Goal: Task Accomplishment & Management: Manage account settings

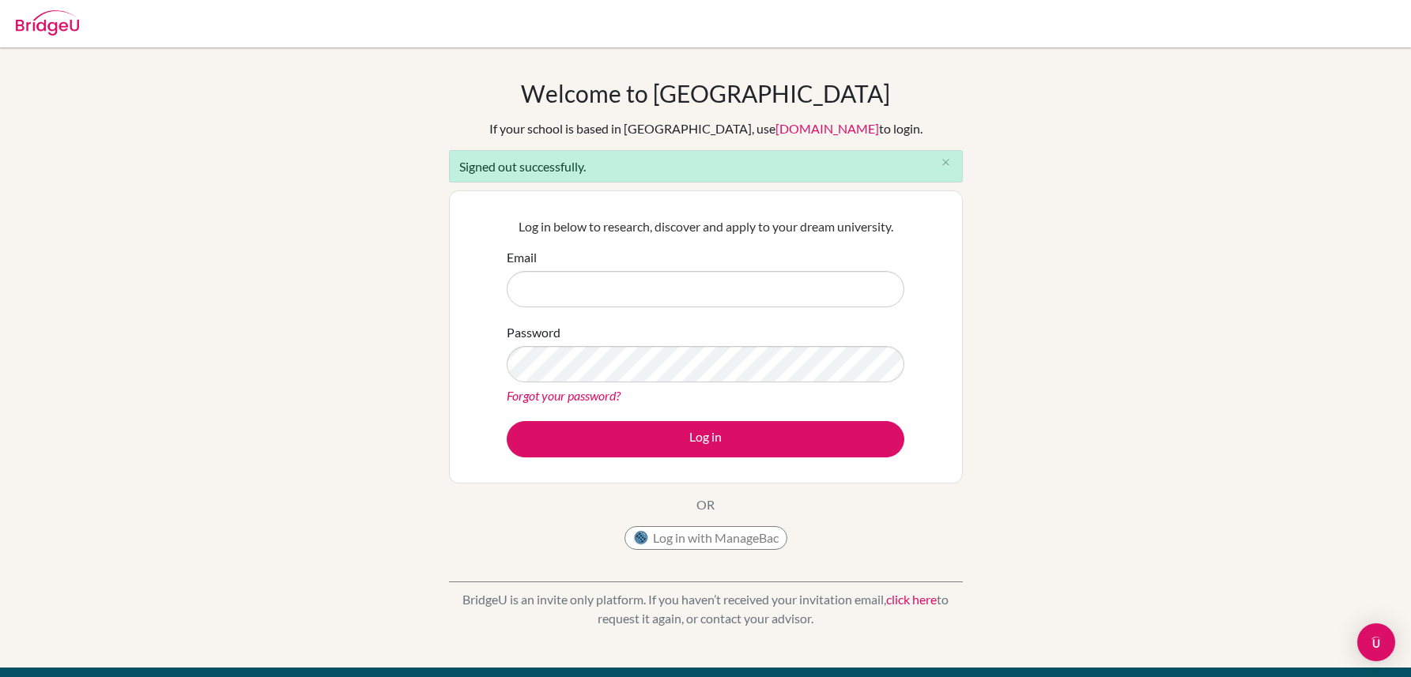
type input "[EMAIL_ADDRESS][DOMAIN_NAME]"
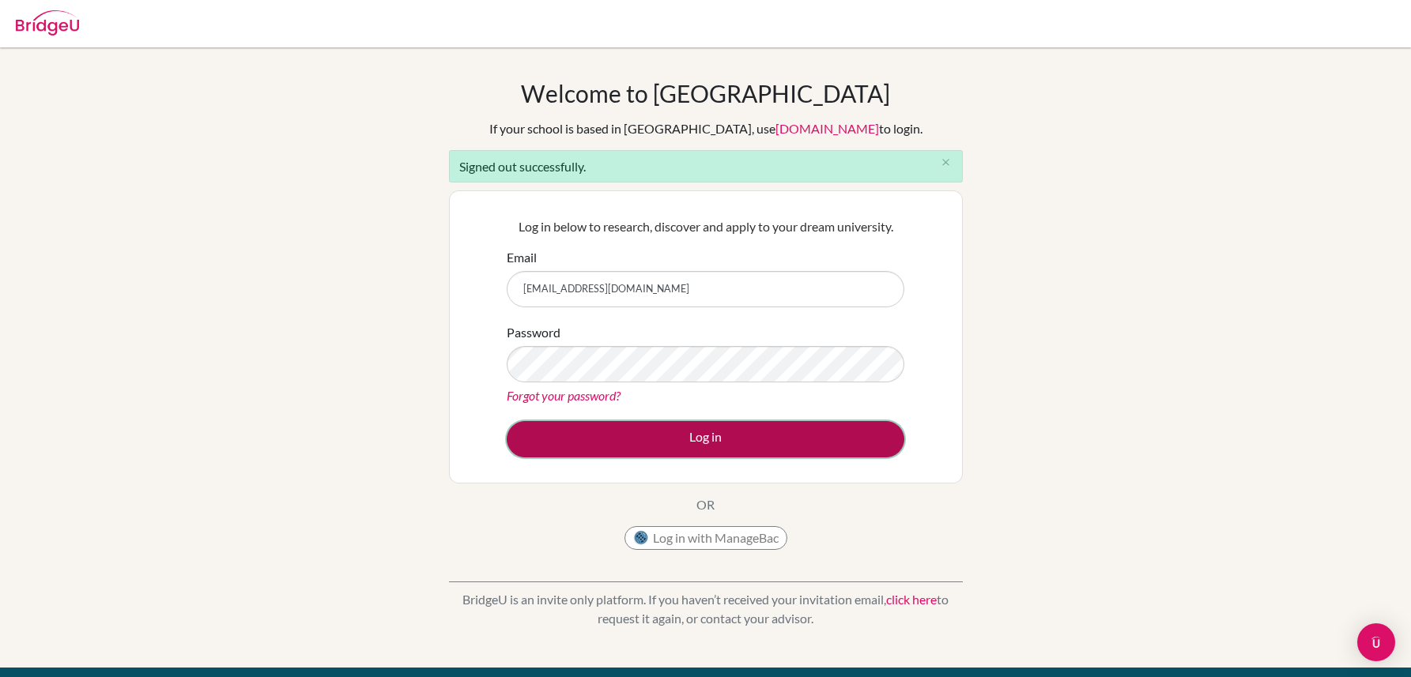
click at [582, 443] on button "Log in" at bounding box center [706, 439] width 398 height 36
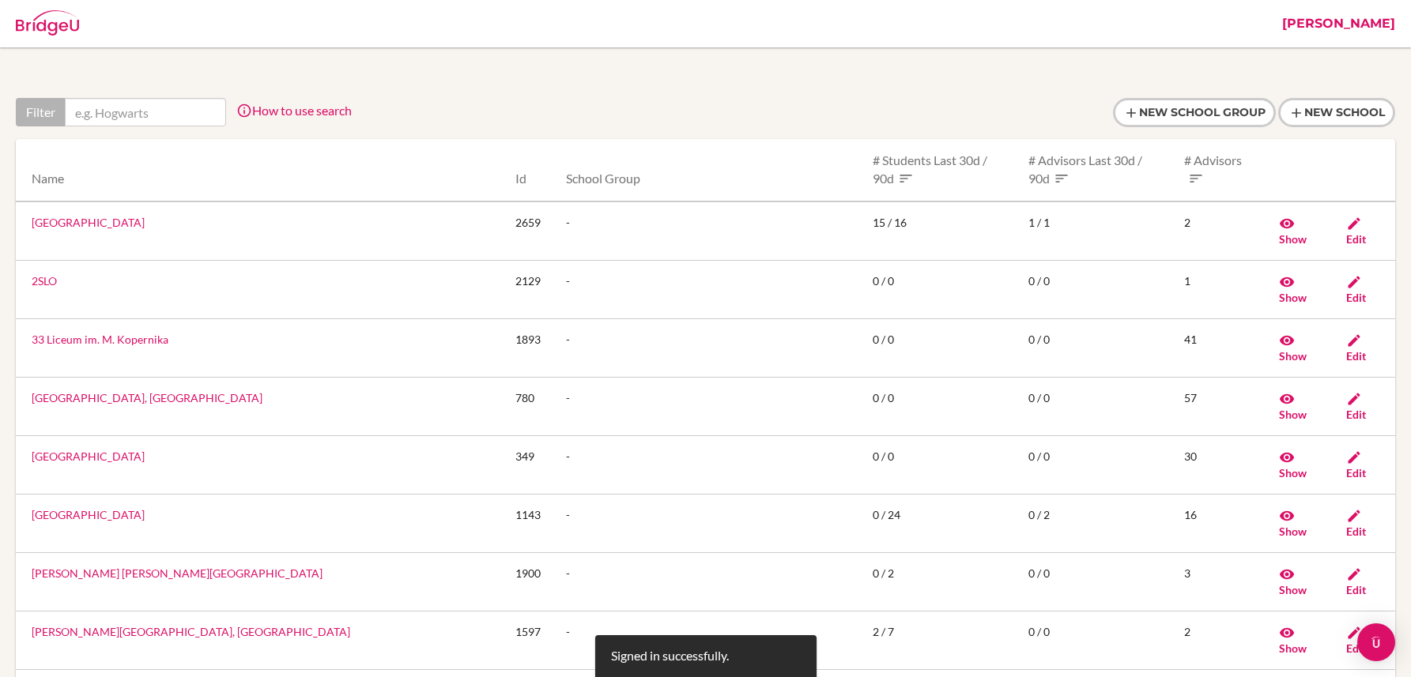
click at [158, 121] on input "text" at bounding box center [145, 112] width 161 height 28
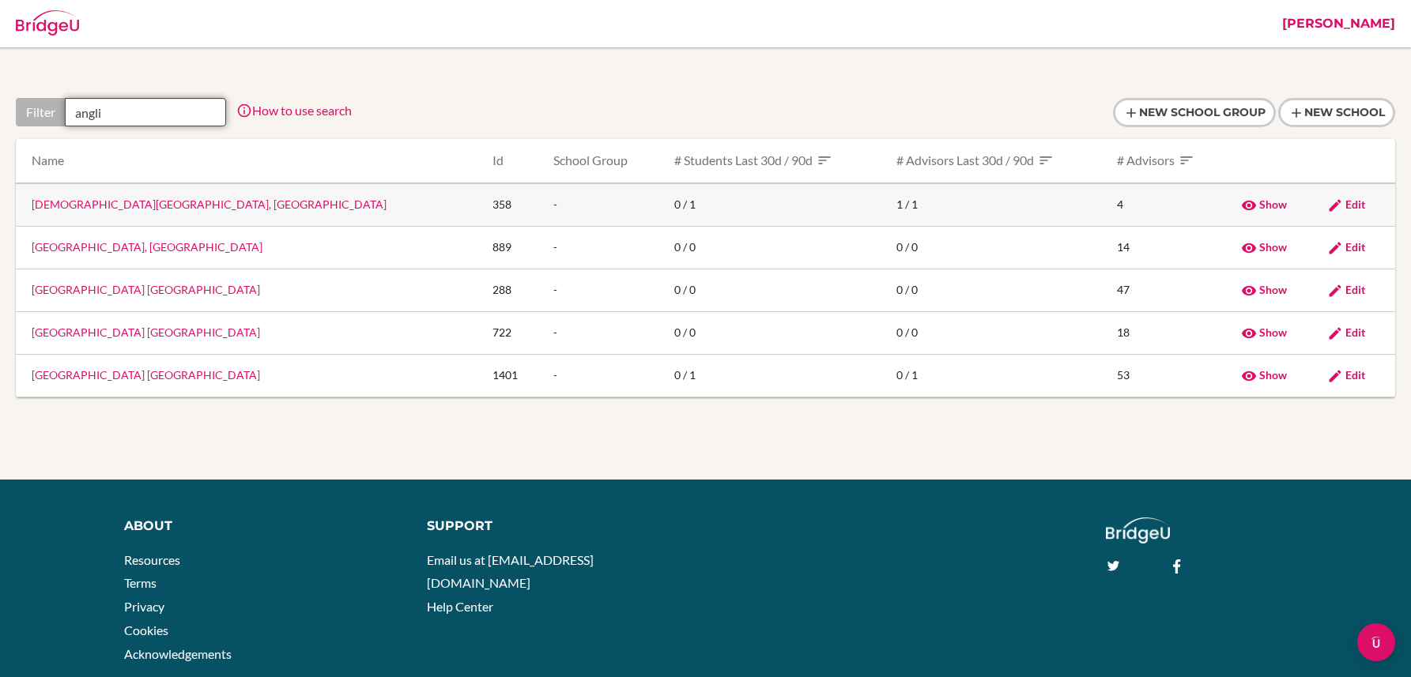
type input "angli"
click at [74, 205] on link "Anglican International School, Jerusalem" at bounding box center [209, 204] width 355 height 13
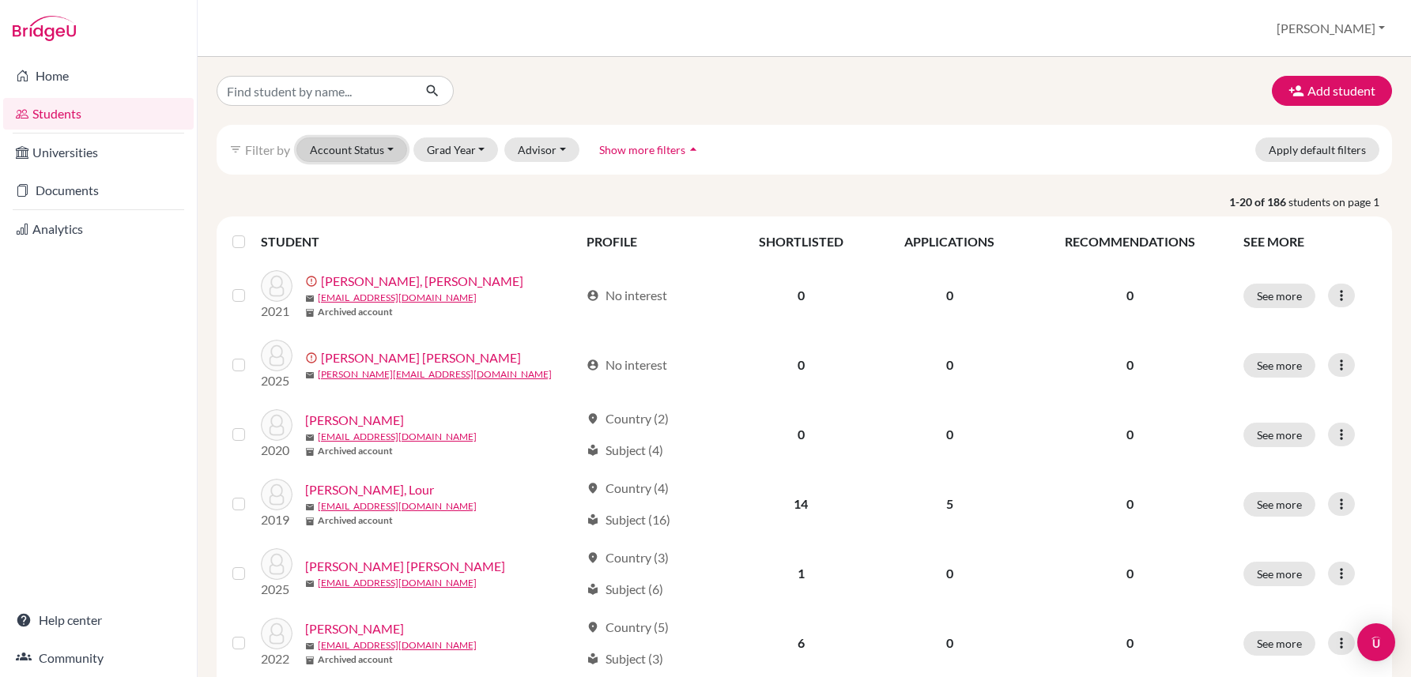
click at [374, 148] on button "Account Status" at bounding box center [351, 150] width 111 height 25
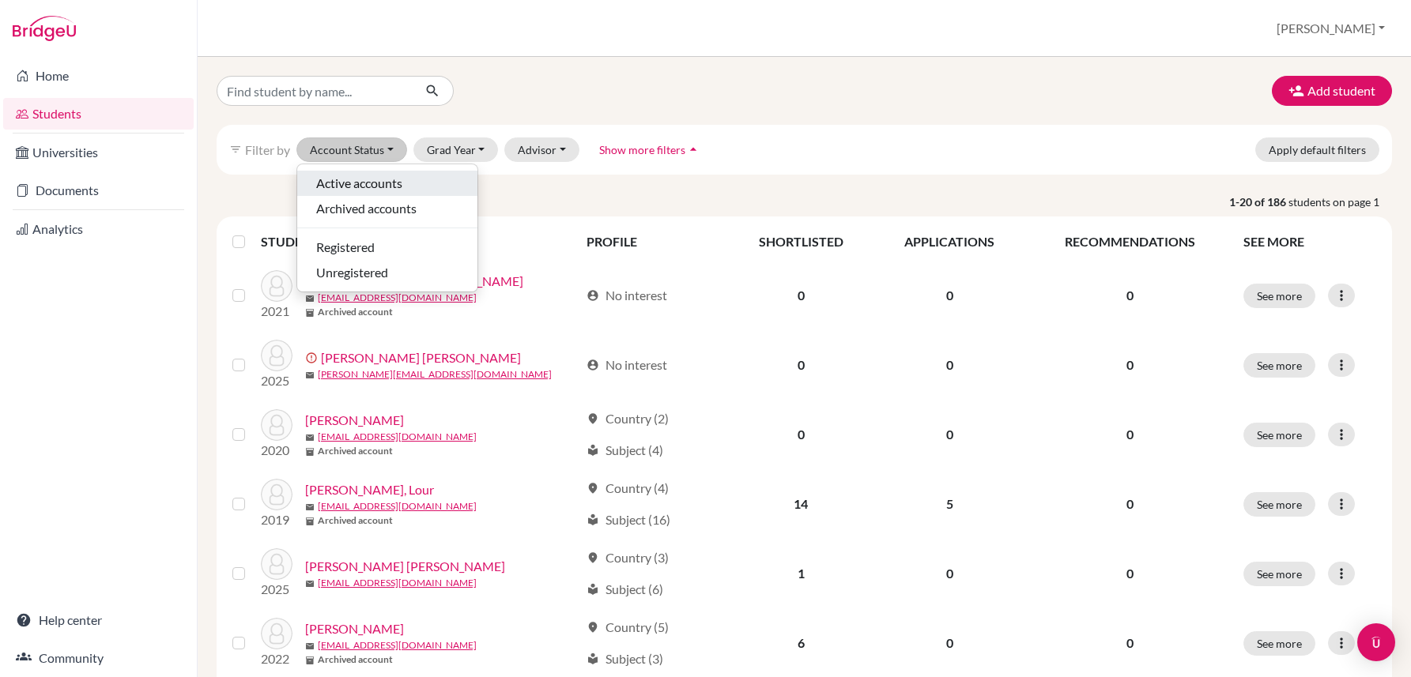
click at [353, 187] on span "Active accounts" at bounding box center [359, 183] width 86 height 19
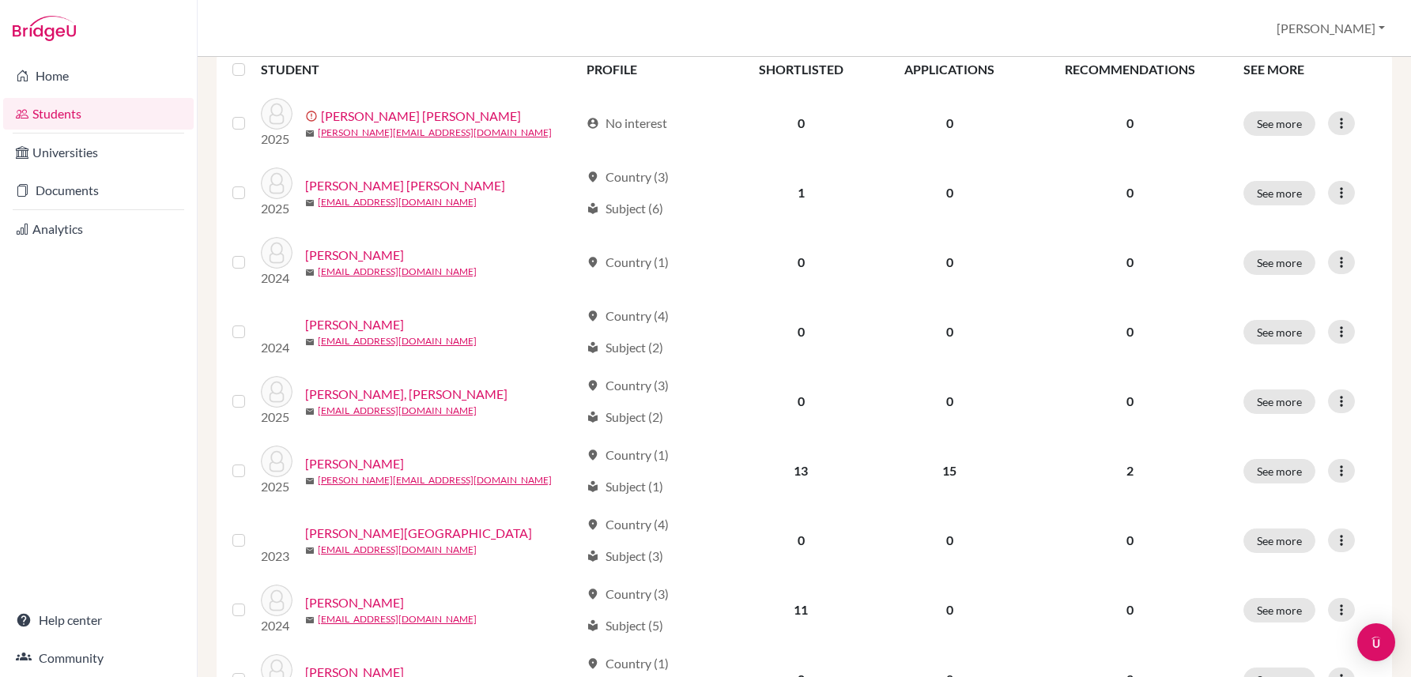
scroll to position [228, 0]
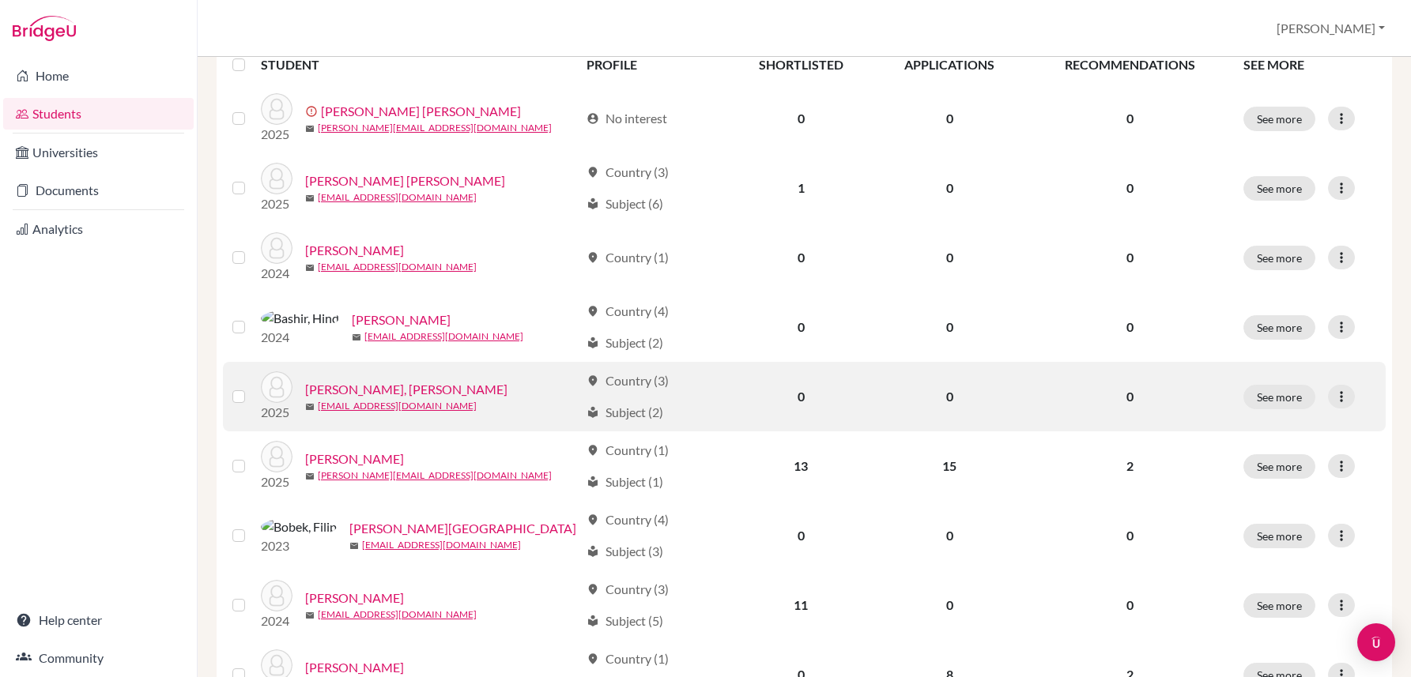
click at [372, 383] on link "[PERSON_NAME], [PERSON_NAME]" at bounding box center [406, 389] width 202 height 19
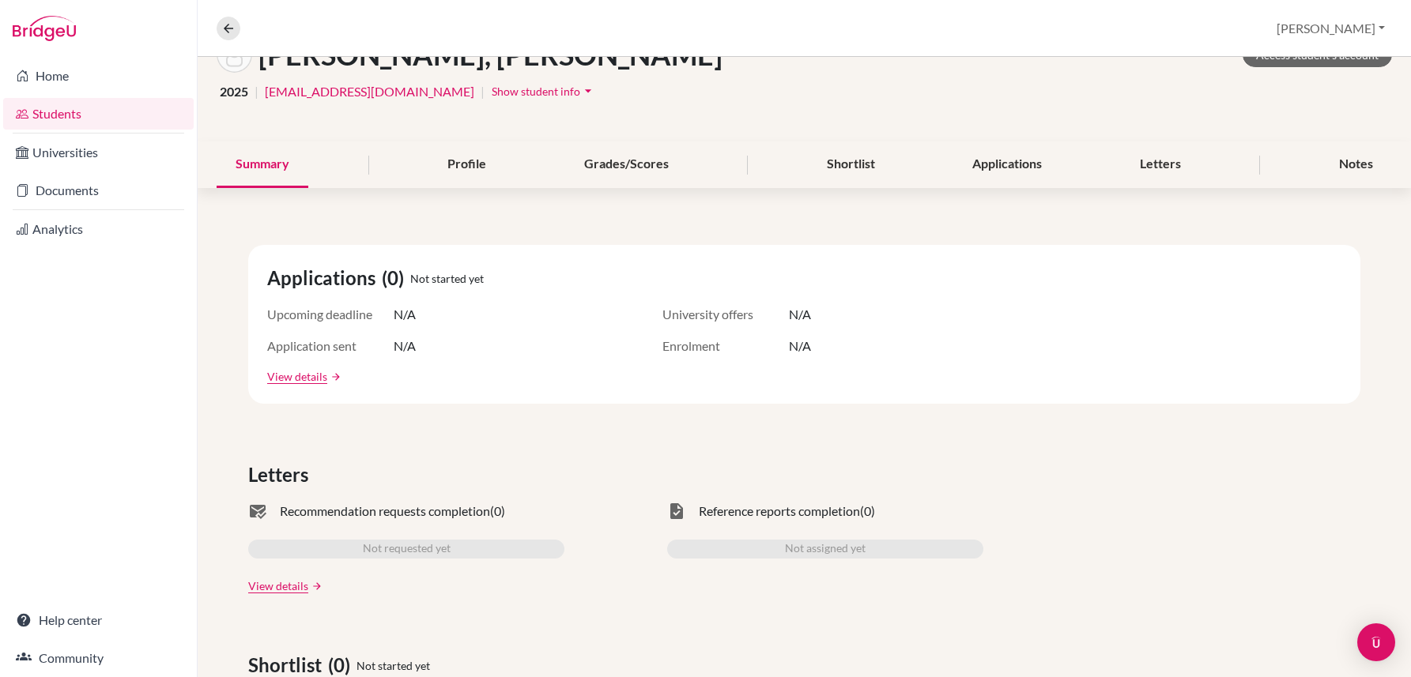
scroll to position [111, 0]
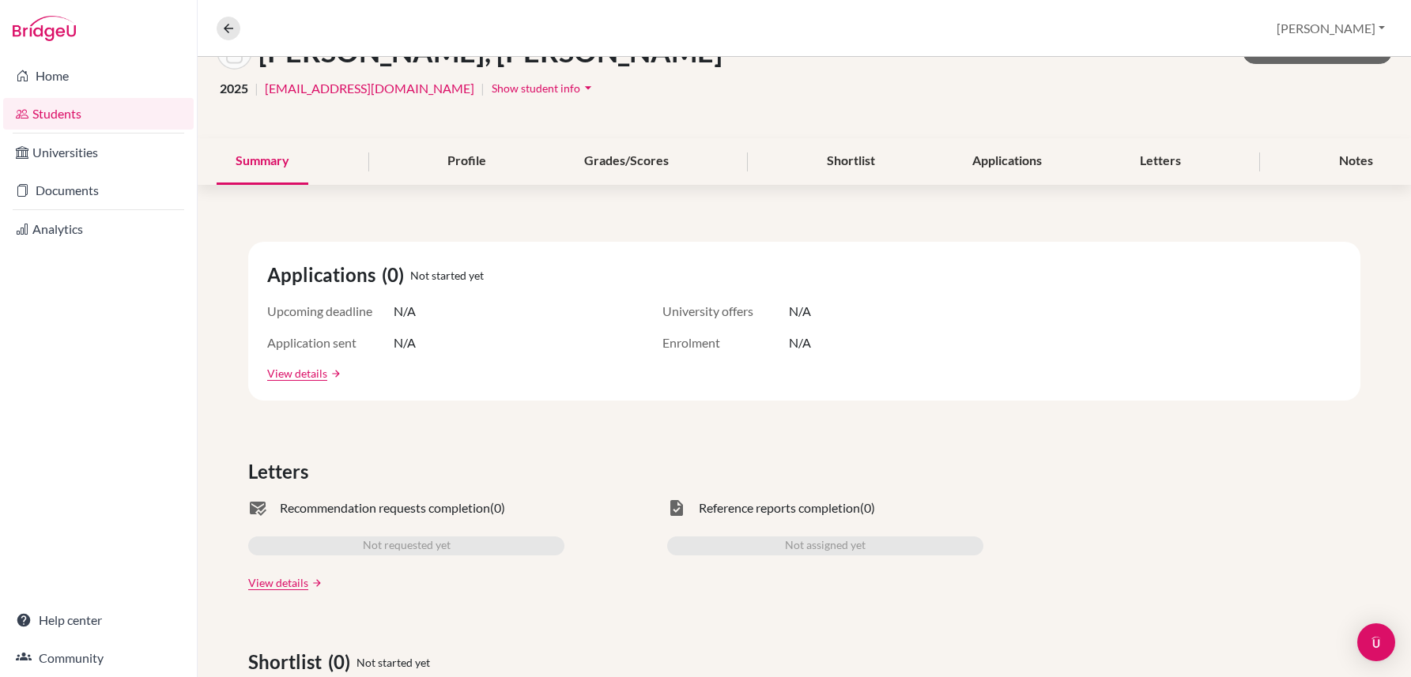
click at [538, 264] on div "Applications (0) Not started yet" at bounding box center [804, 275] width 1074 height 28
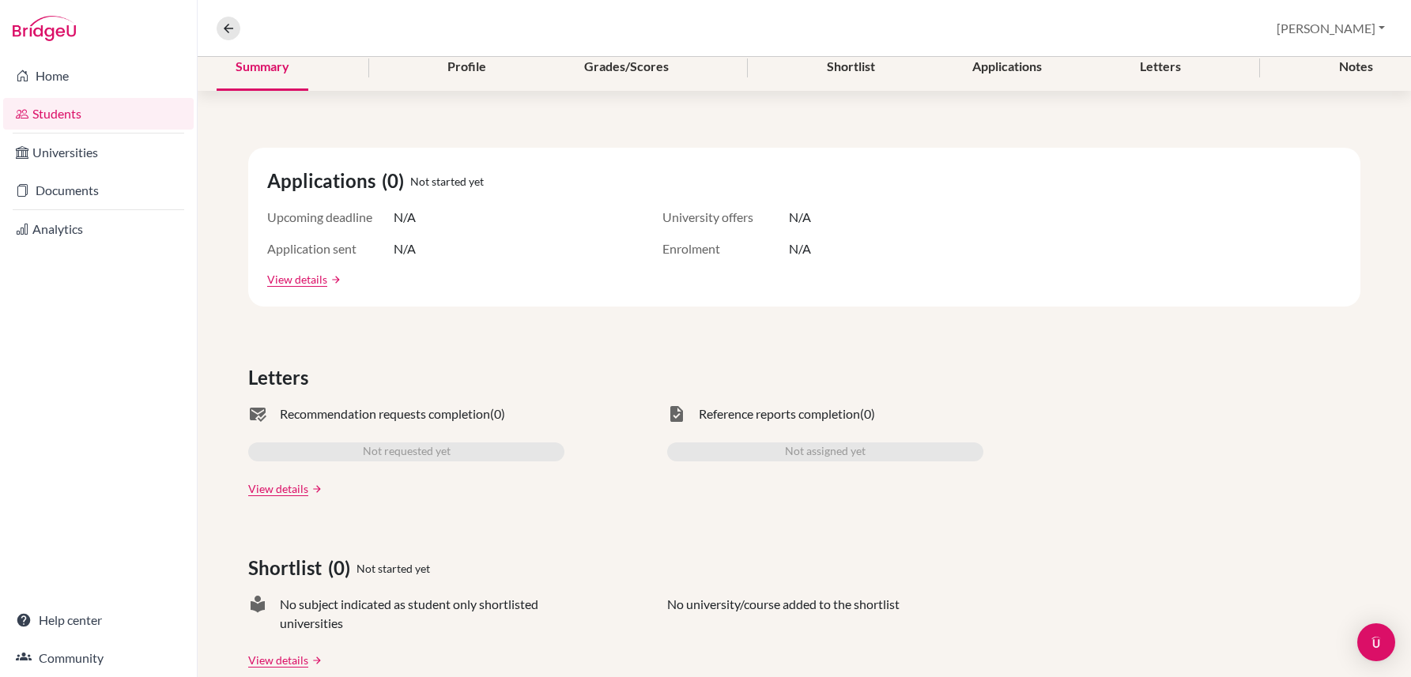
scroll to position [222, 0]
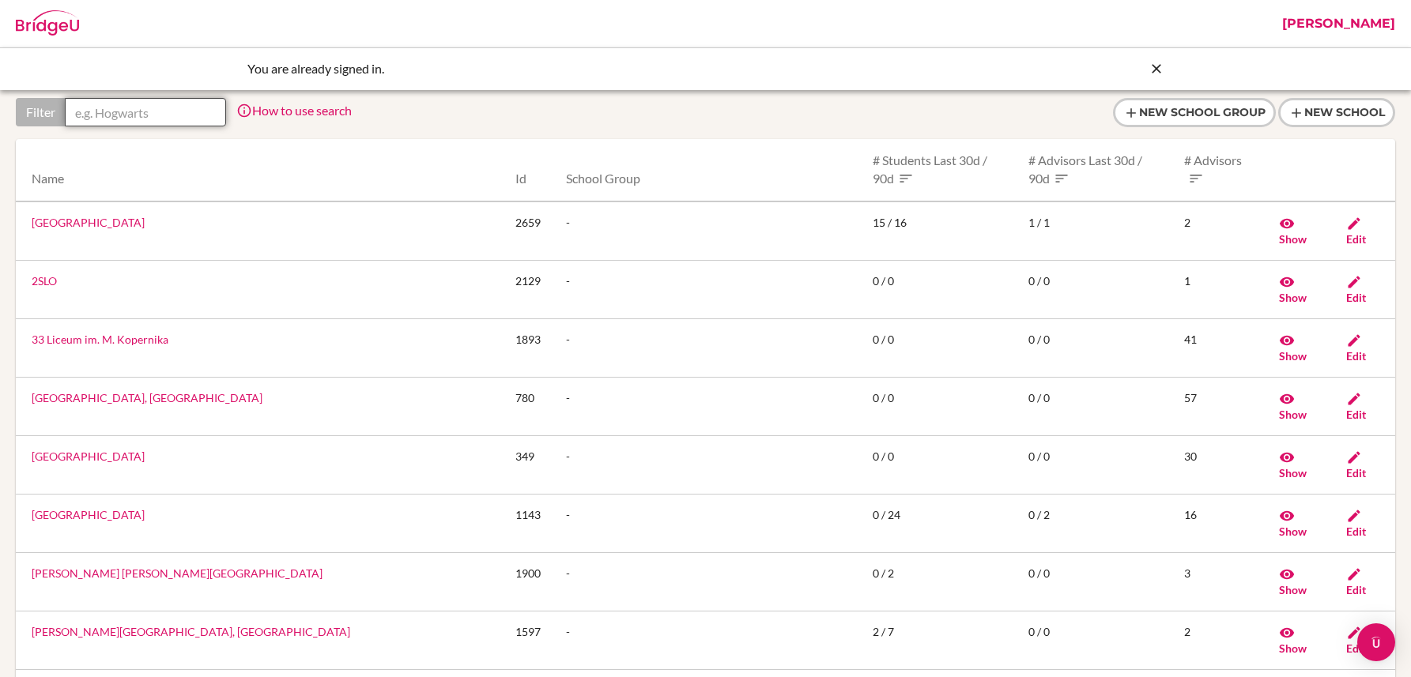
click at [148, 111] on input "text" at bounding box center [145, 112] width 161 height 28
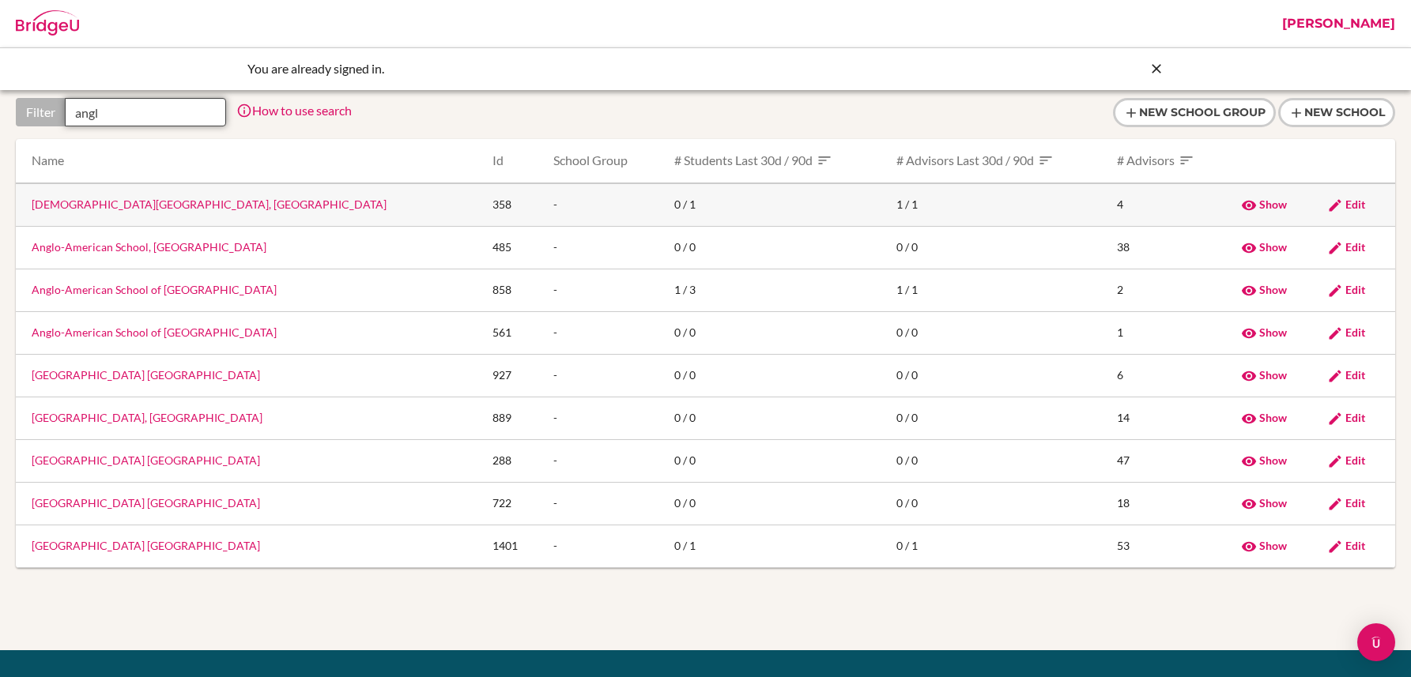
type input "angl"
click at [149, 200] on link "[DEMOGRAPHIC_DATA][GEOGRAPHIC_DATA], [GEOGRAPHIC_DATA]" at bounding box center [209, 204] width 355 height 13
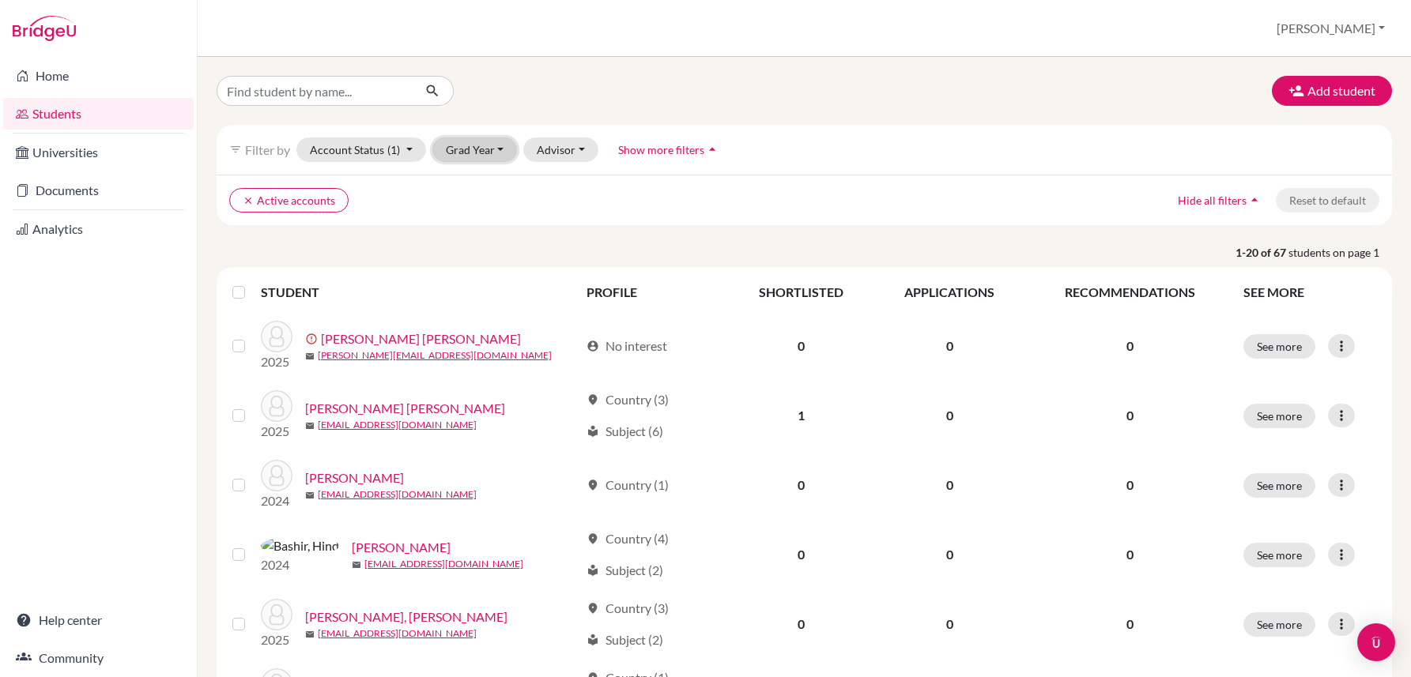
click at [495, 150] on button "Grad Year" at bounding box center [474, 150] width 85 height 25
click at [213, 249] on p "1-20 of 67 students on page 1" at bounding box center [804, 252] width 1199 height 17
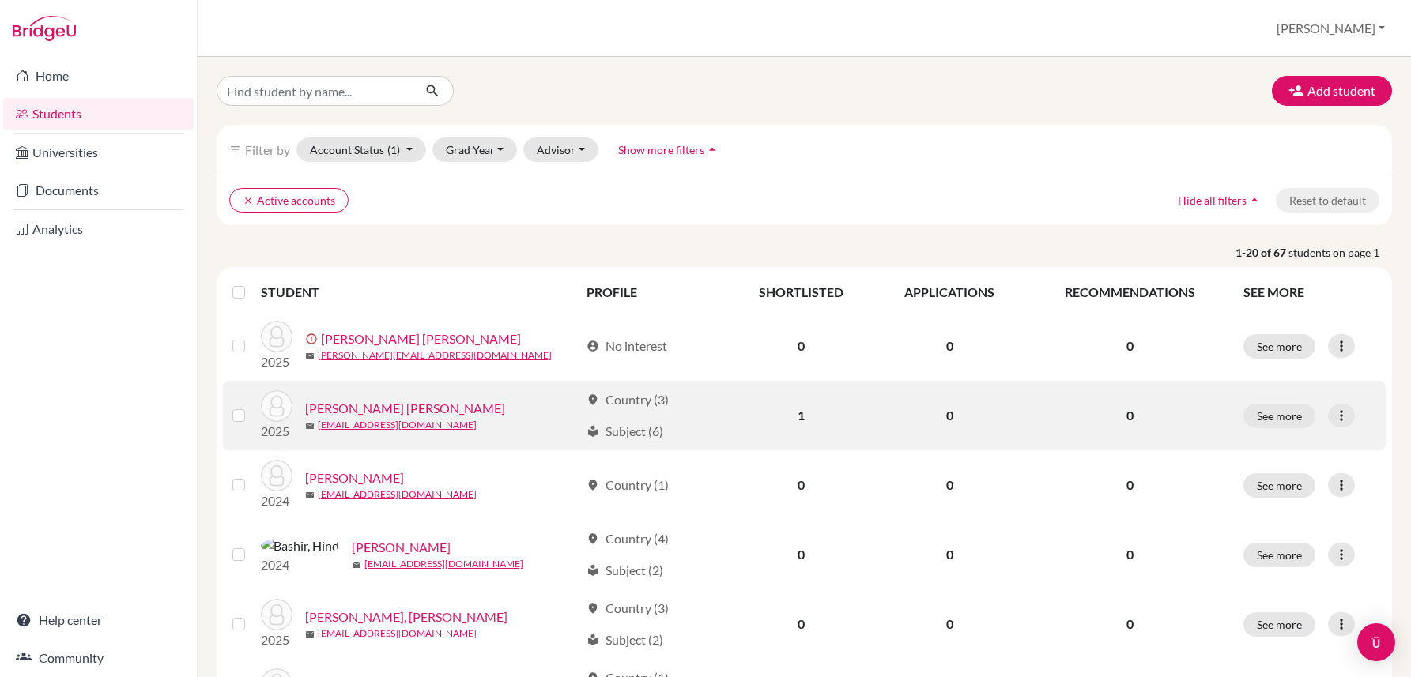
click at [353, 407] on link "[PERSON_NAME] [PERSON_NAME]" at bounding box center [405, 408] width 200 height 19
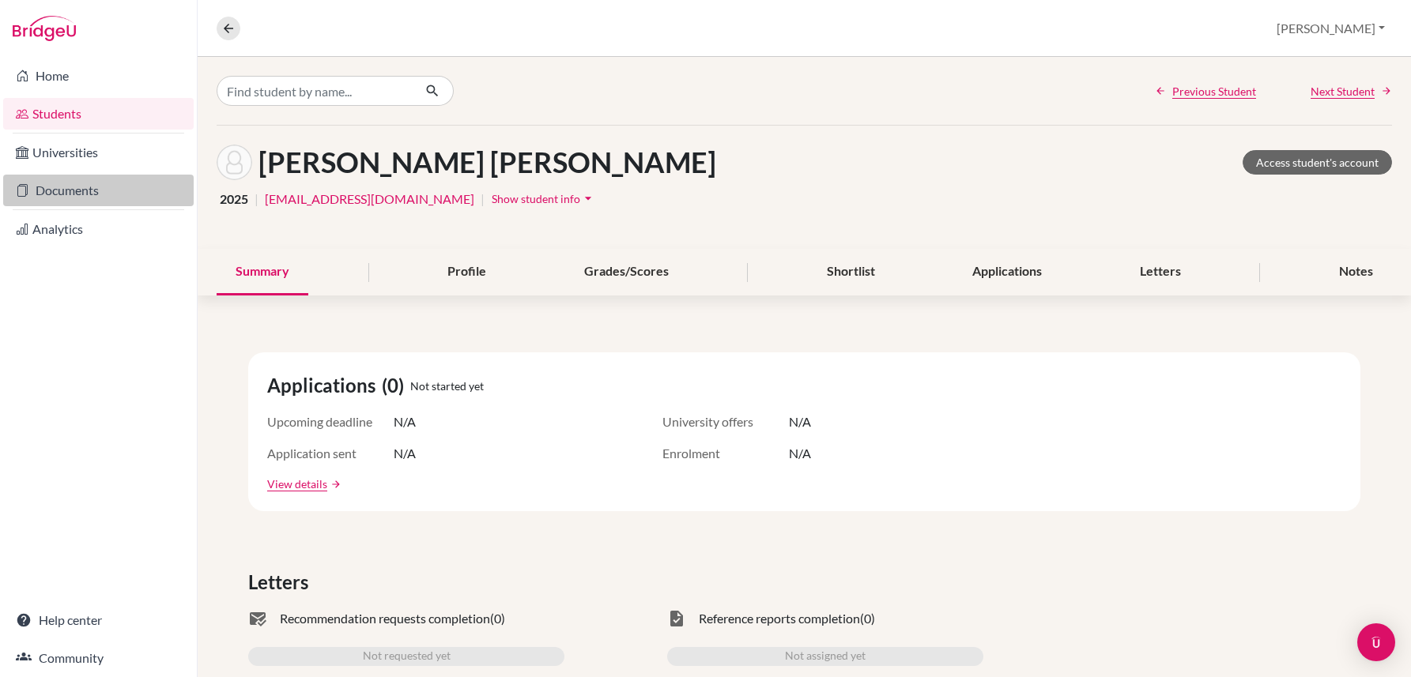
click at [53, 198] on link "Documents" at bounding box center [98, 191] width 190 height 32
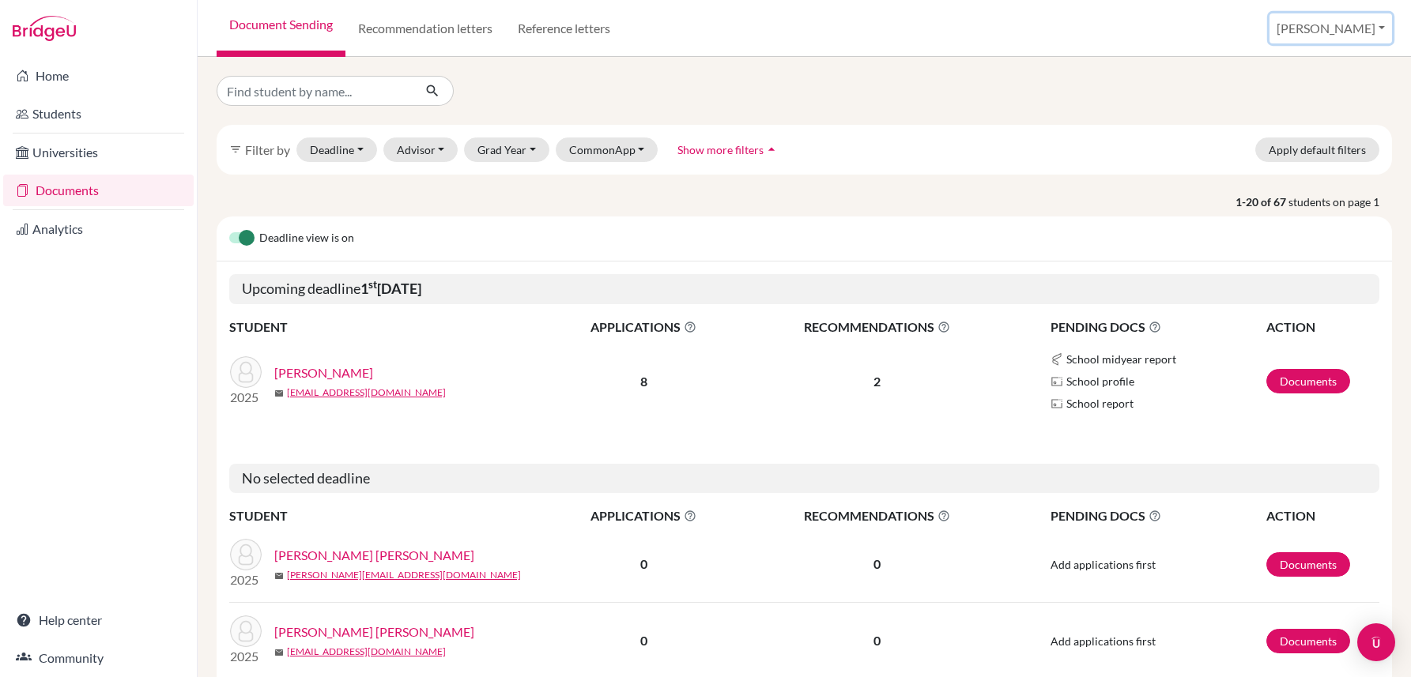
click at [1348, 37] on button "[PERSON_NAME]" at bounding box center [1330, 28] width 123 height 30
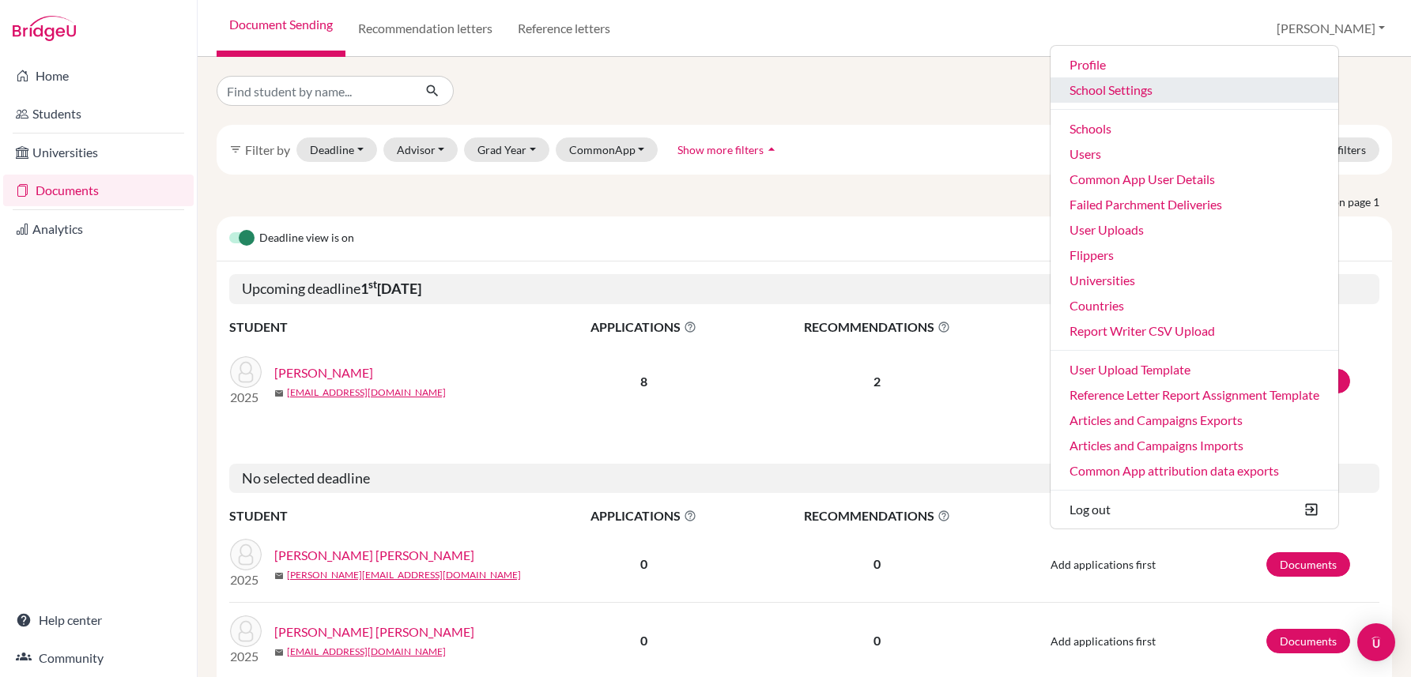
click at [1135, 89] on link "School Settings" at bounding box center [1194, 89] width 288 height 25
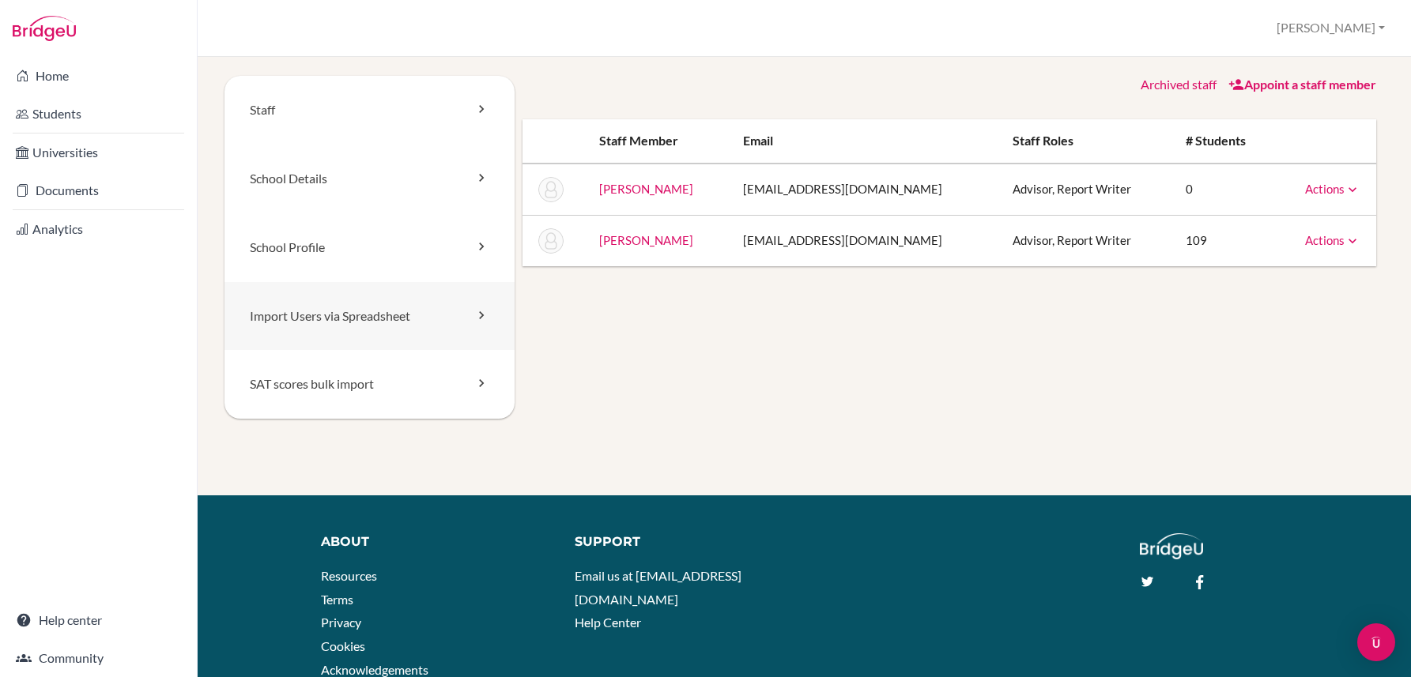
click at [271, 307] on link "Import Users via Spreadsheet" at bounding box center [369, 316] width 290 height 69
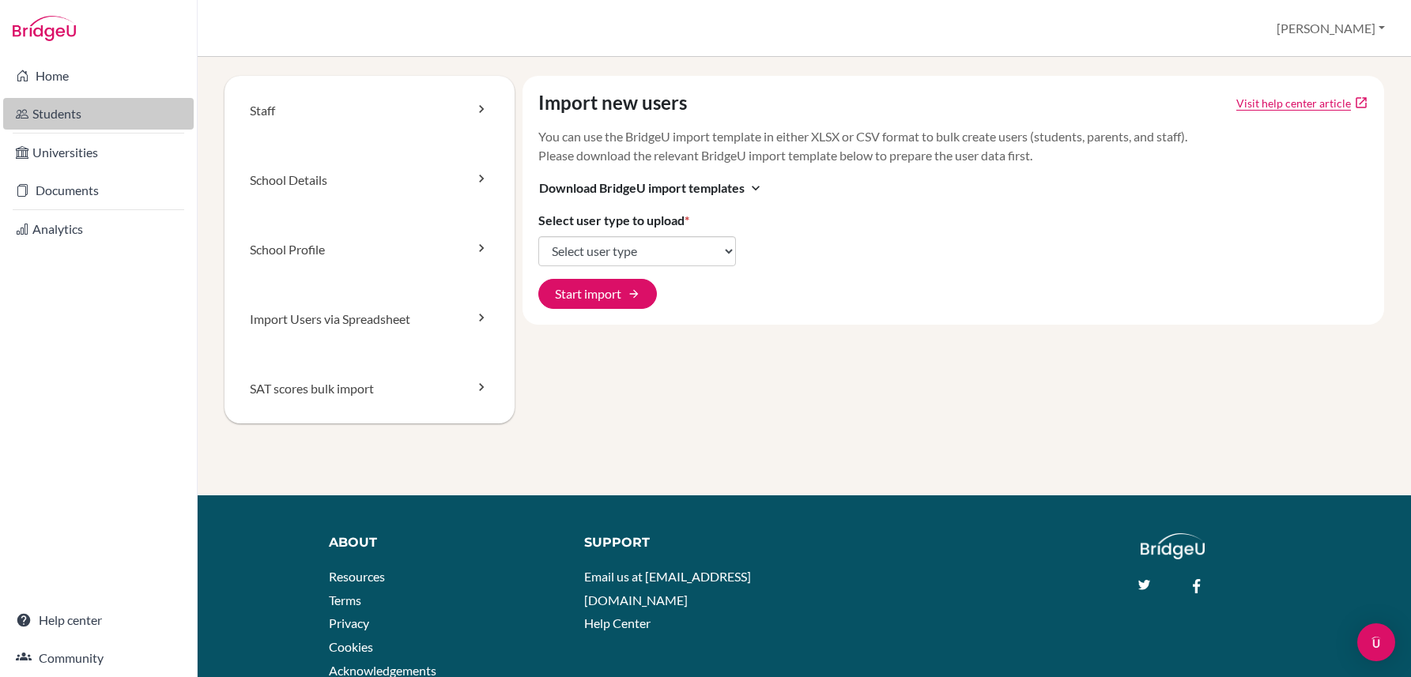
click at [50, 107] on link "Students" at bounding box center [98, 114] width 190 height 32
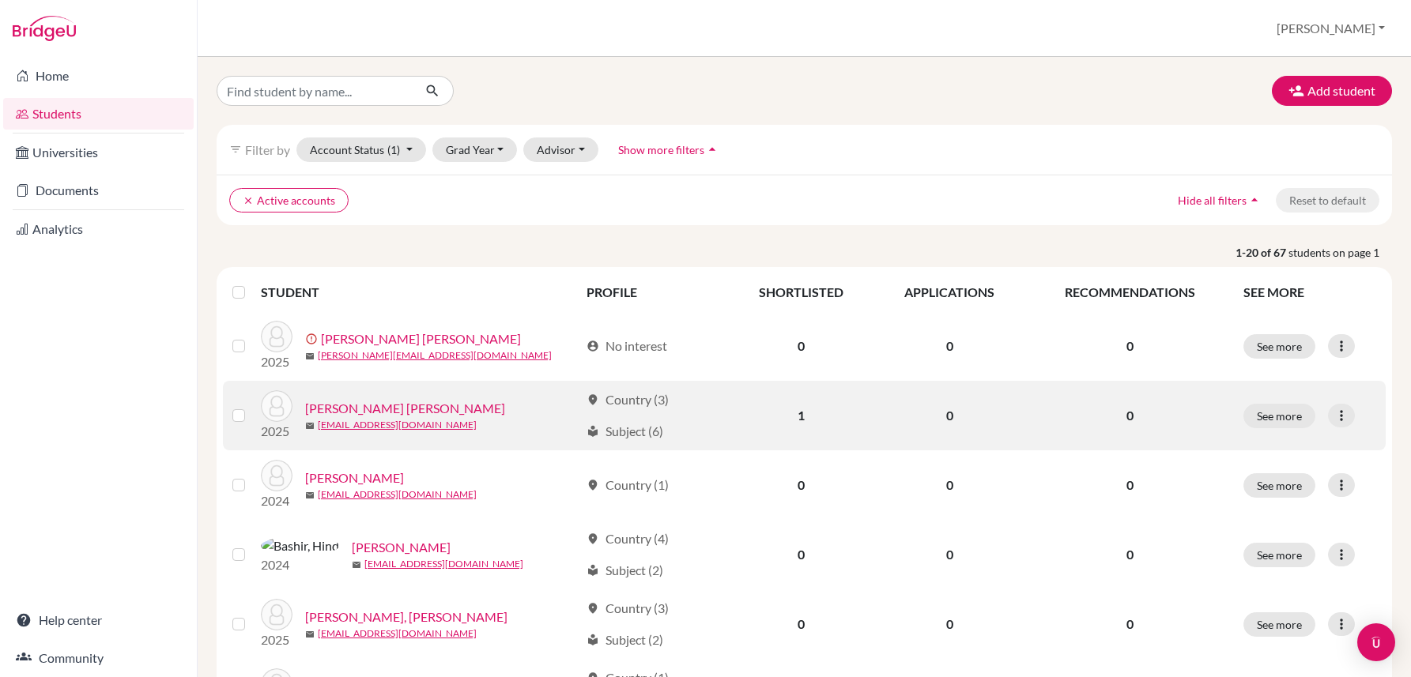
click at [408, 409] on link "[PERSON_NAME] [PERSON_NAME]" at bounding box center [405, 408] width 200 height 19
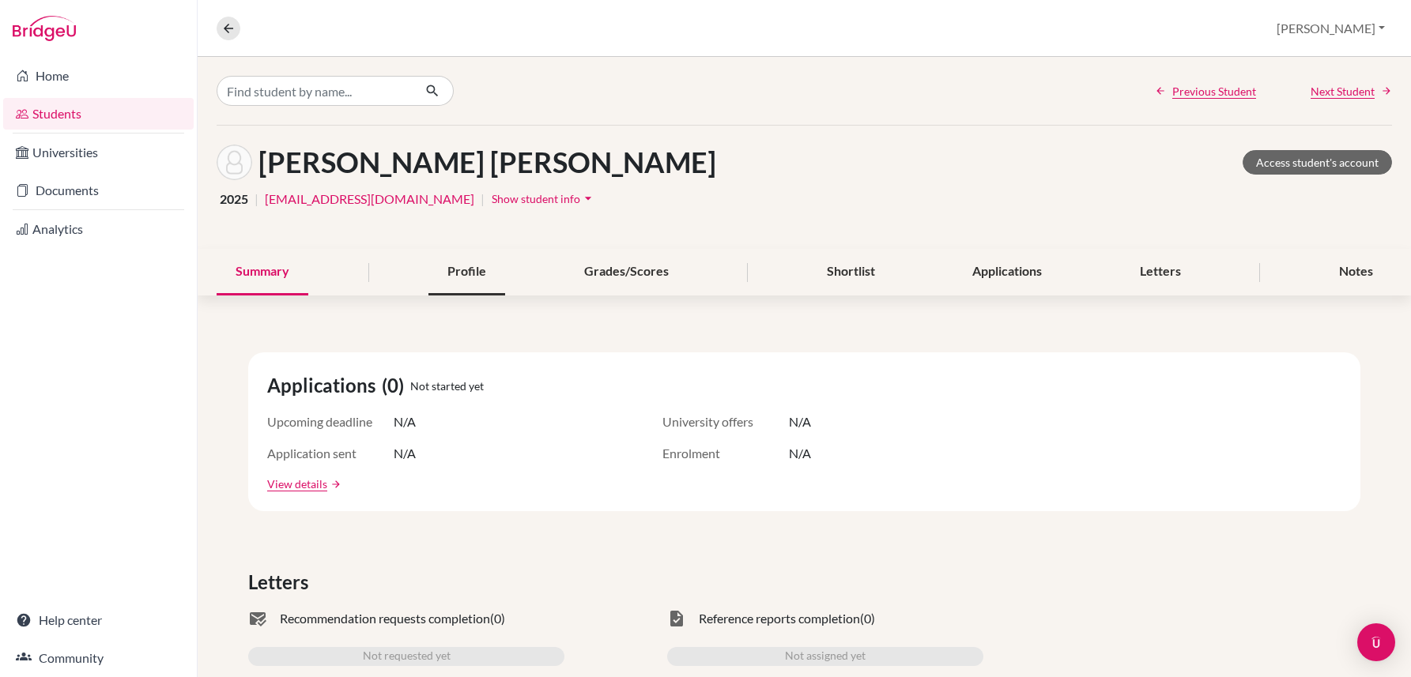
click at [463, 269] on div "Profile" at bounding box center [466, 272] width 77 height 47
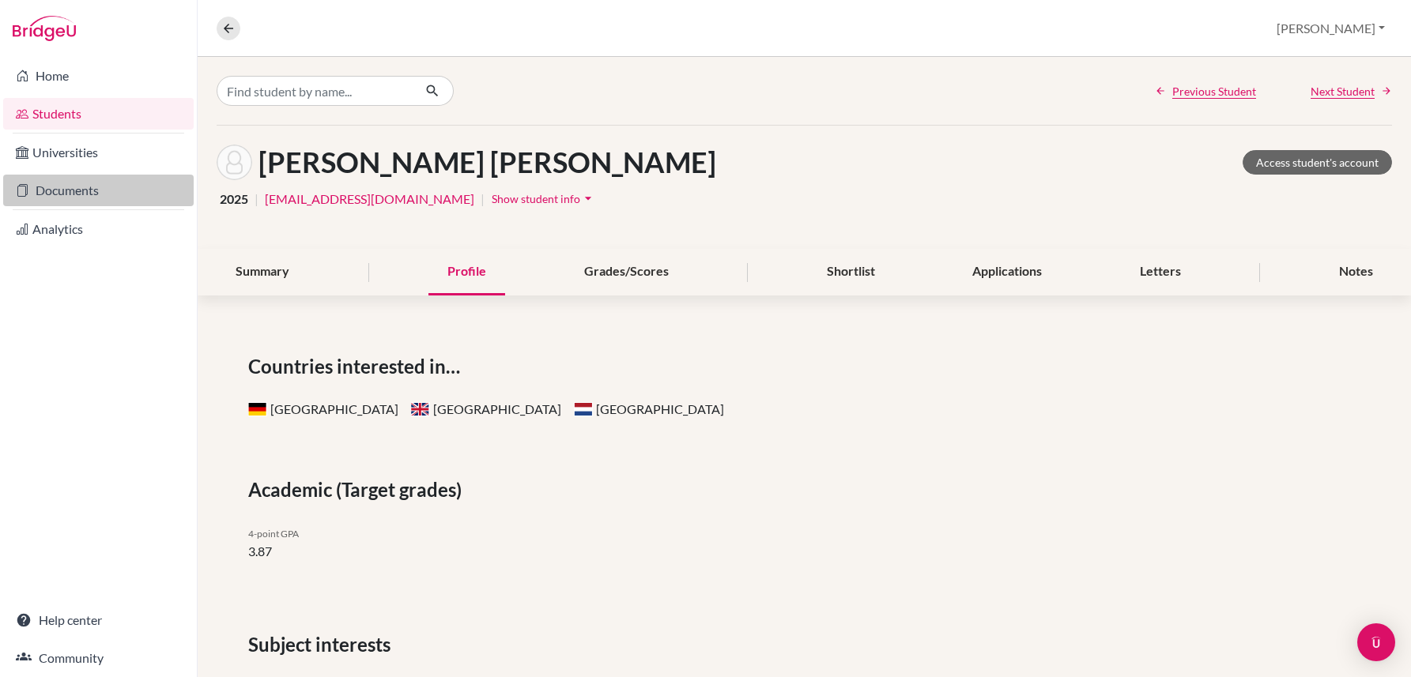
click at [56, 187] on link "Documents" at bounding box center [98, 191] width 190 height 32
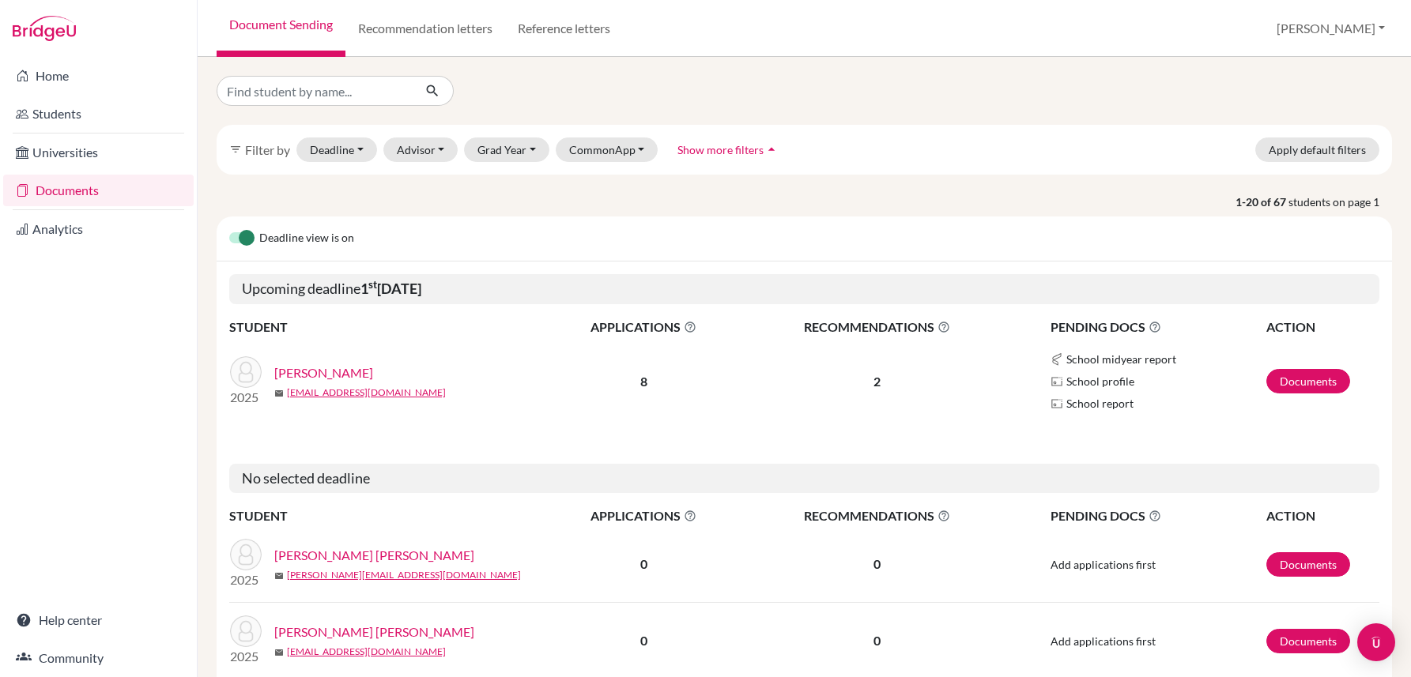
click at [68, 183] on link "Documents" at bounding box center [98, 191] width 190 height 32
click at [412, 25] on link "Recommendation letters" at bounding box center [425, 28] width 160 height 57
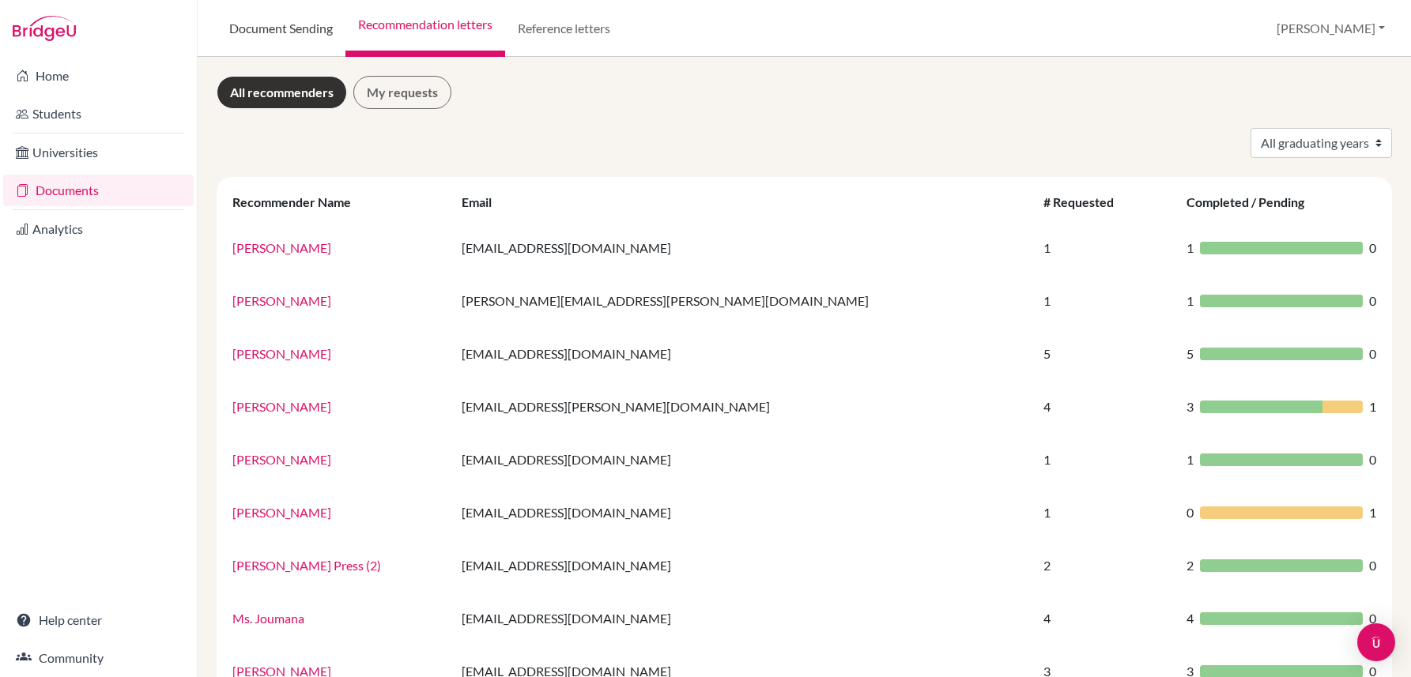
click at [304, 25] on link "Document Sending" at bounding box center [281, 28] width 129 height 57
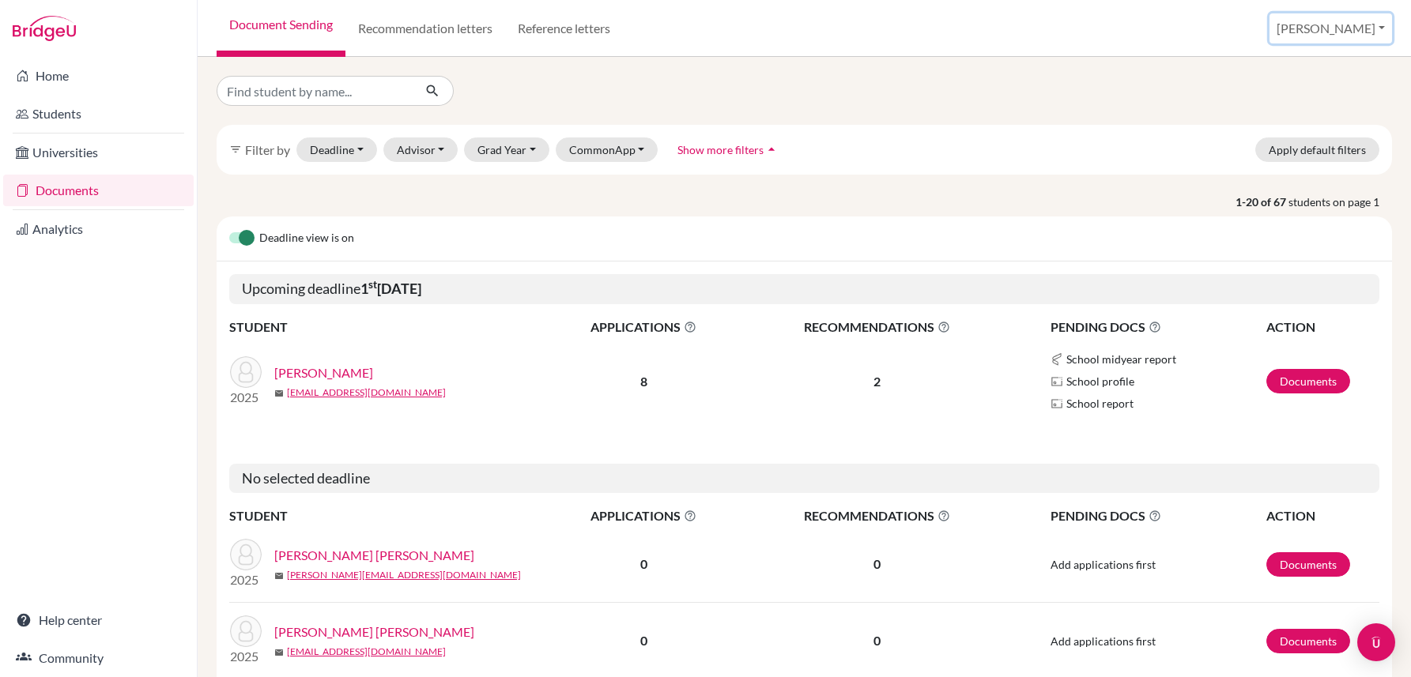
click at [1348, 28] on button "[PERSON_NAME]" at bounding box center [1330, 28] width 123 height 30
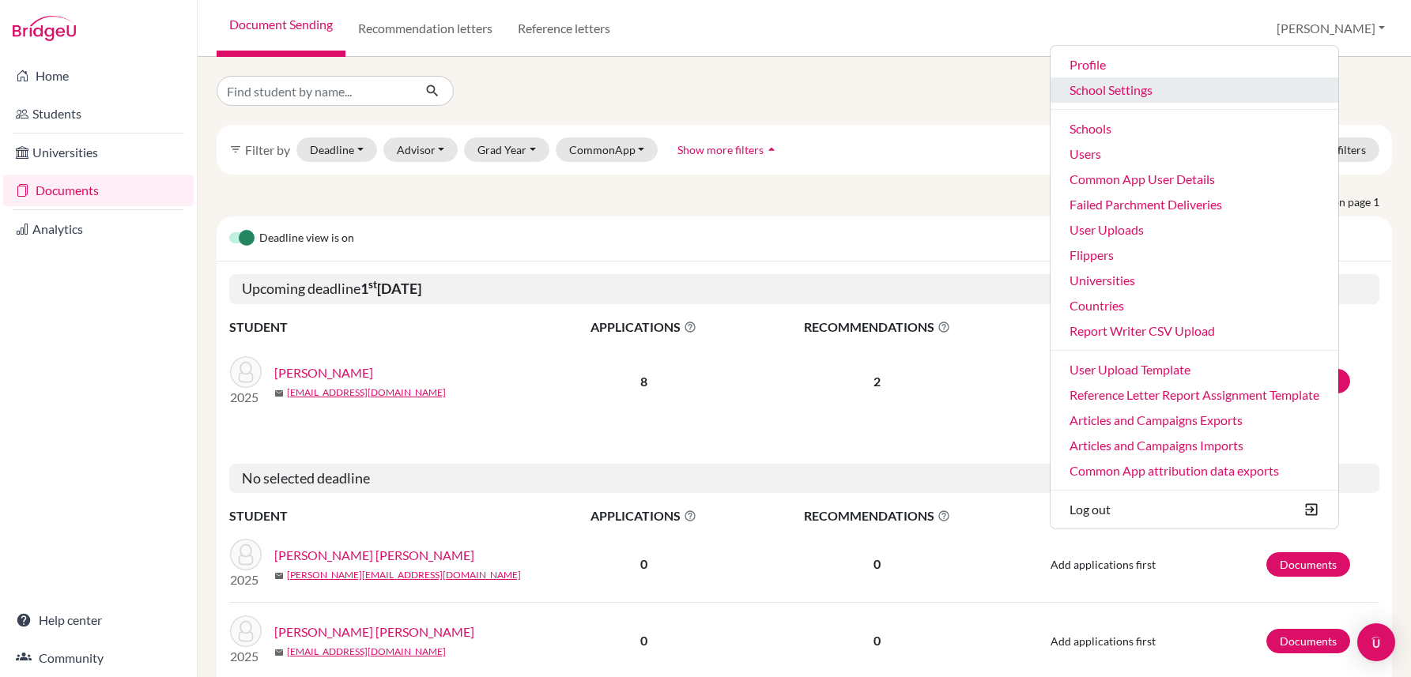
click at [1174, 88] on link "School Settings" at bounding box center [1194, 89] width 288 height 25
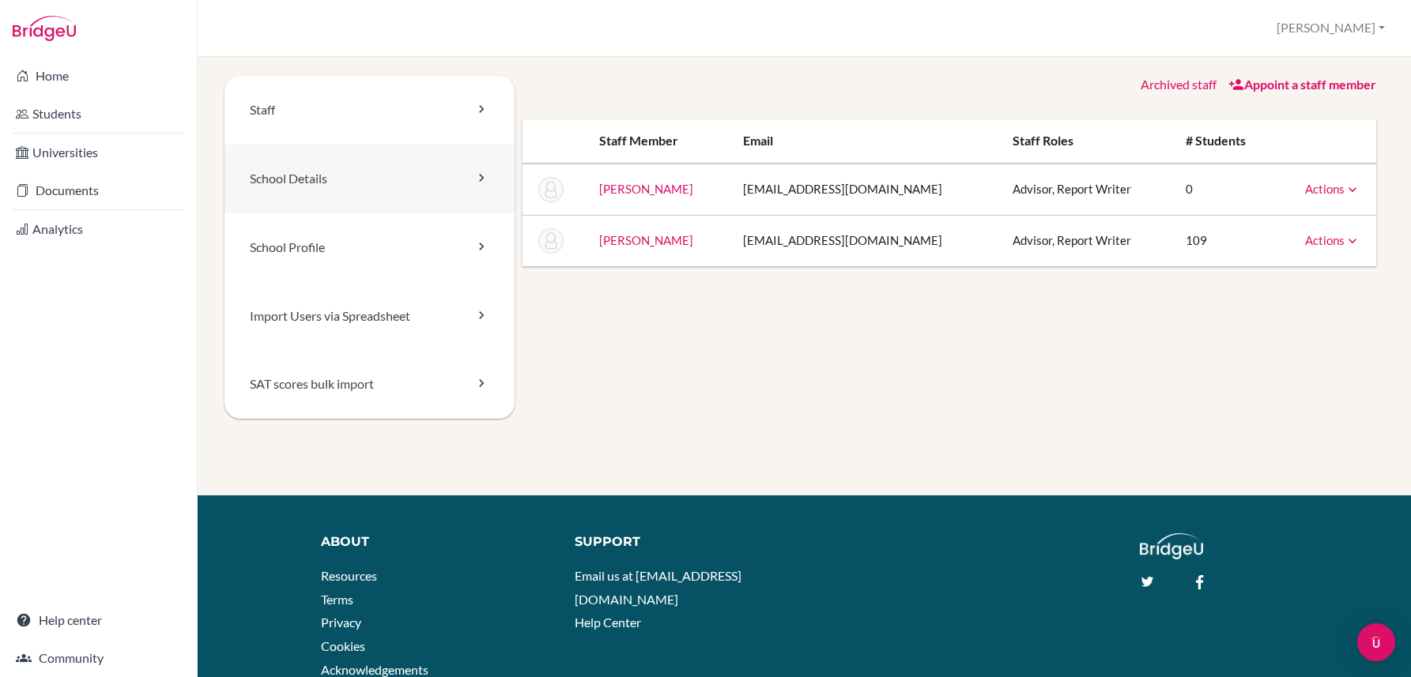
click at [331, 180] on link "School Details" at bounding box center [369, 179] width 290 height 69
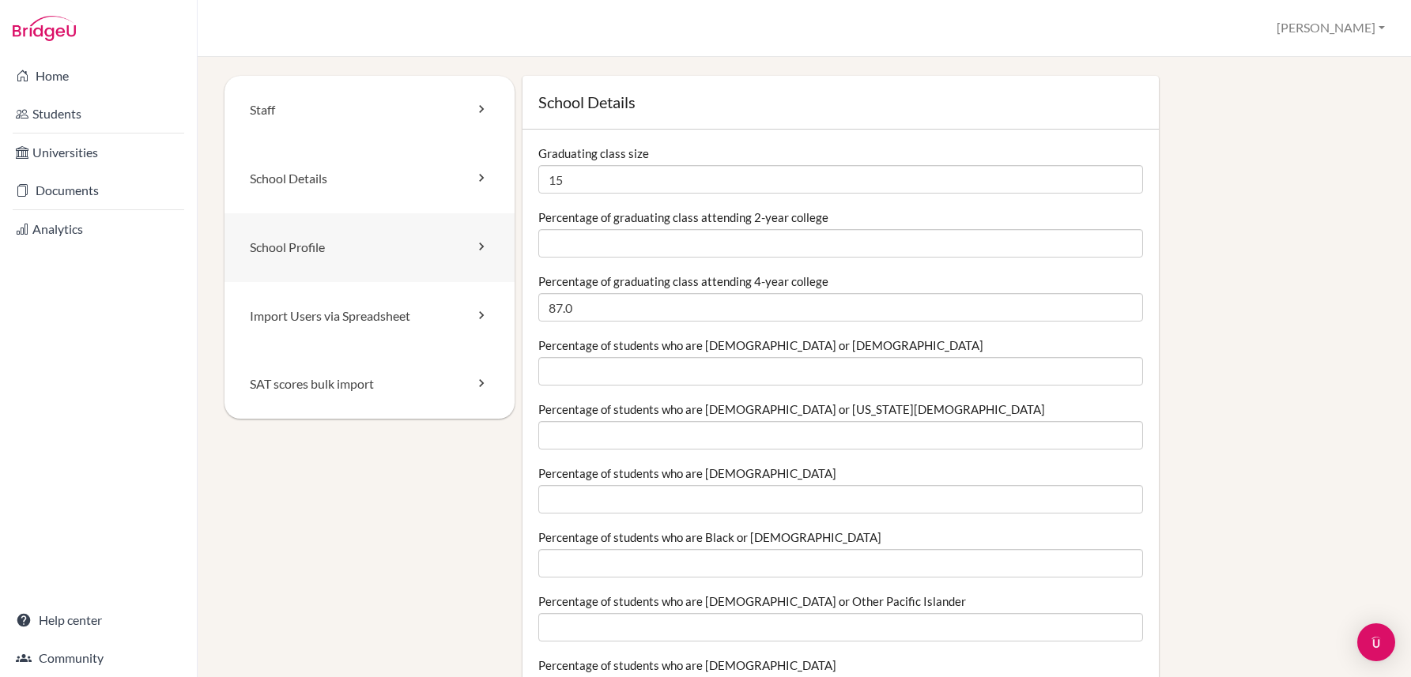
click at [317, 239] on link "School Profile" at bounding box center [369, 247] width 290 height 69
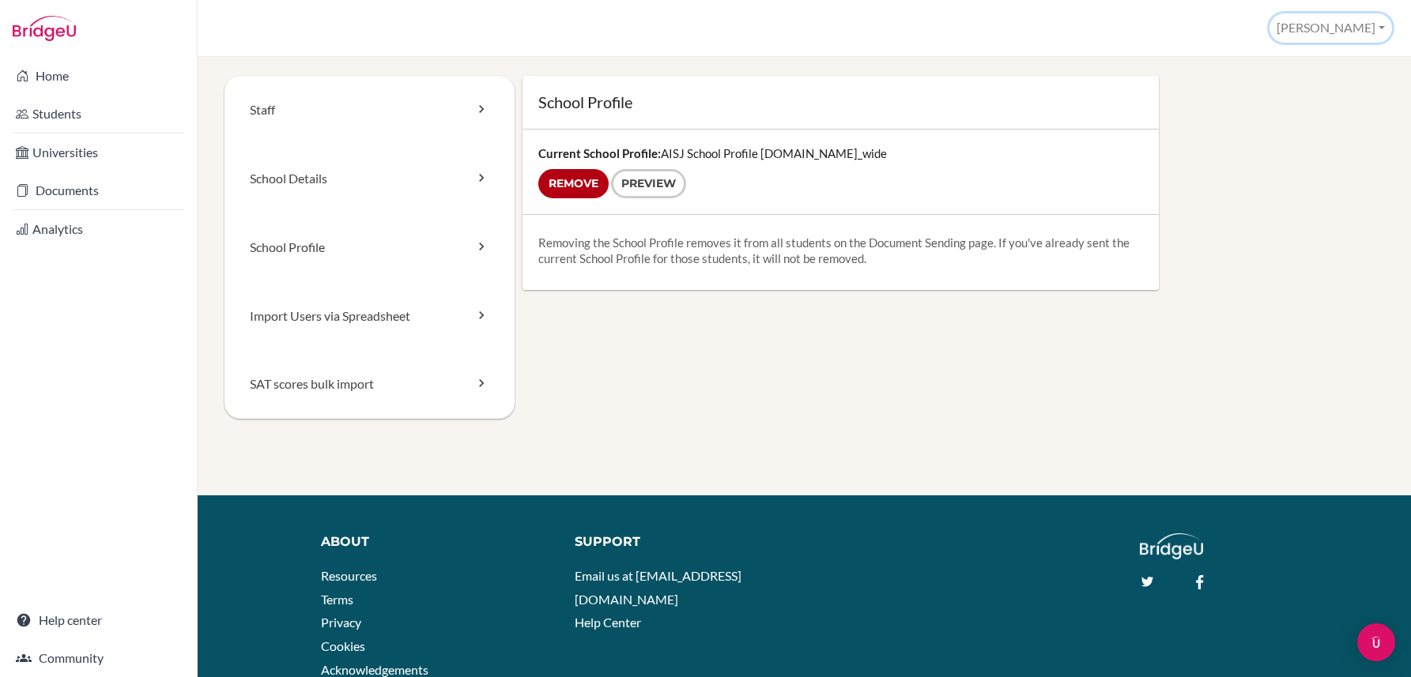
click at [1371, 31] on button "[PERSON_NAME]" at bounding box center [1330, 27] width 123 height 29
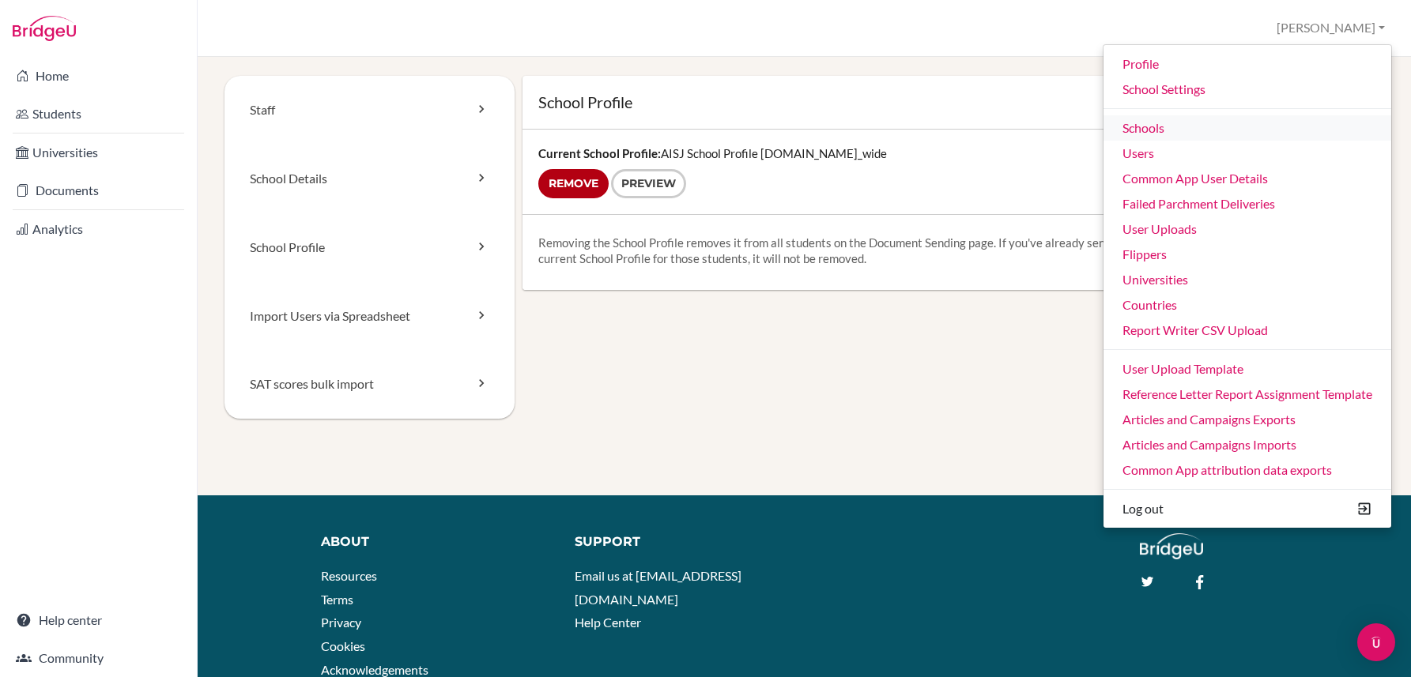
click at [1143, 126] on link "Schools" at bounding box center [1247, 127] width 288 height 25
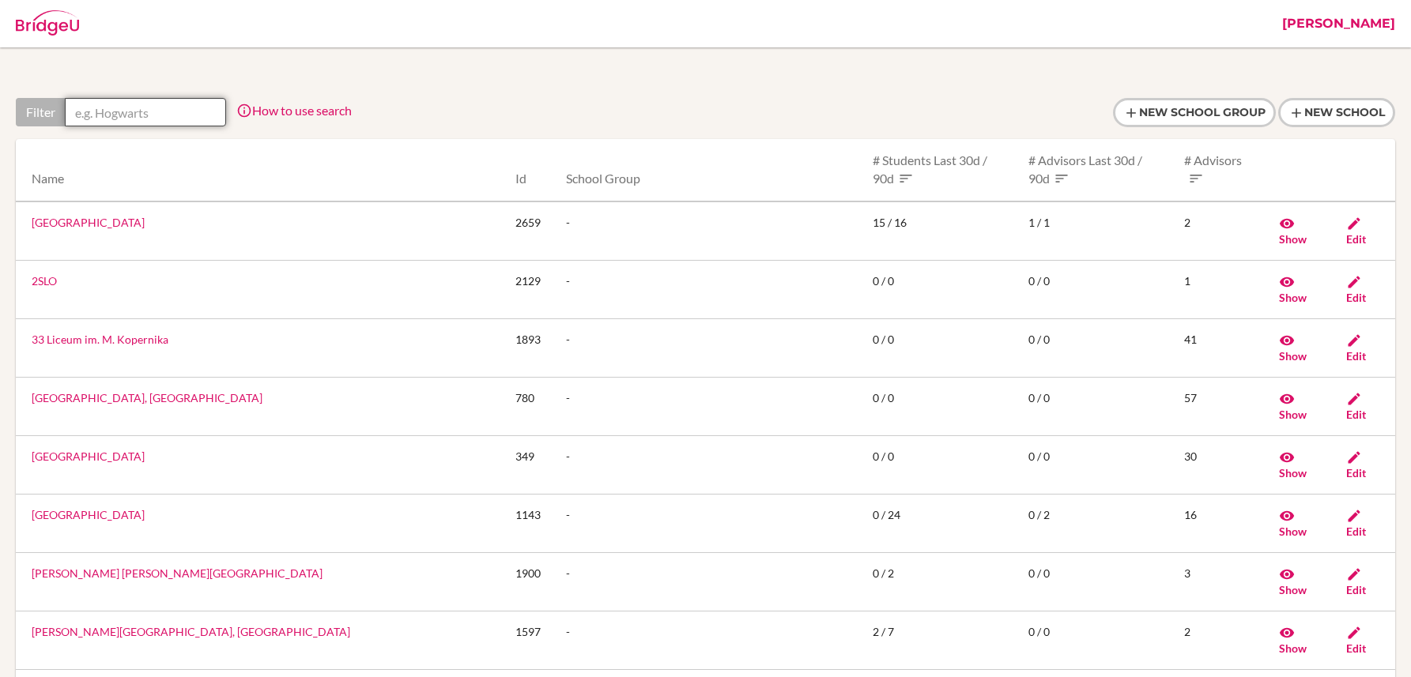
click at [156, 115] on input "text" at bounding box center [145, 112] width 161 height 28
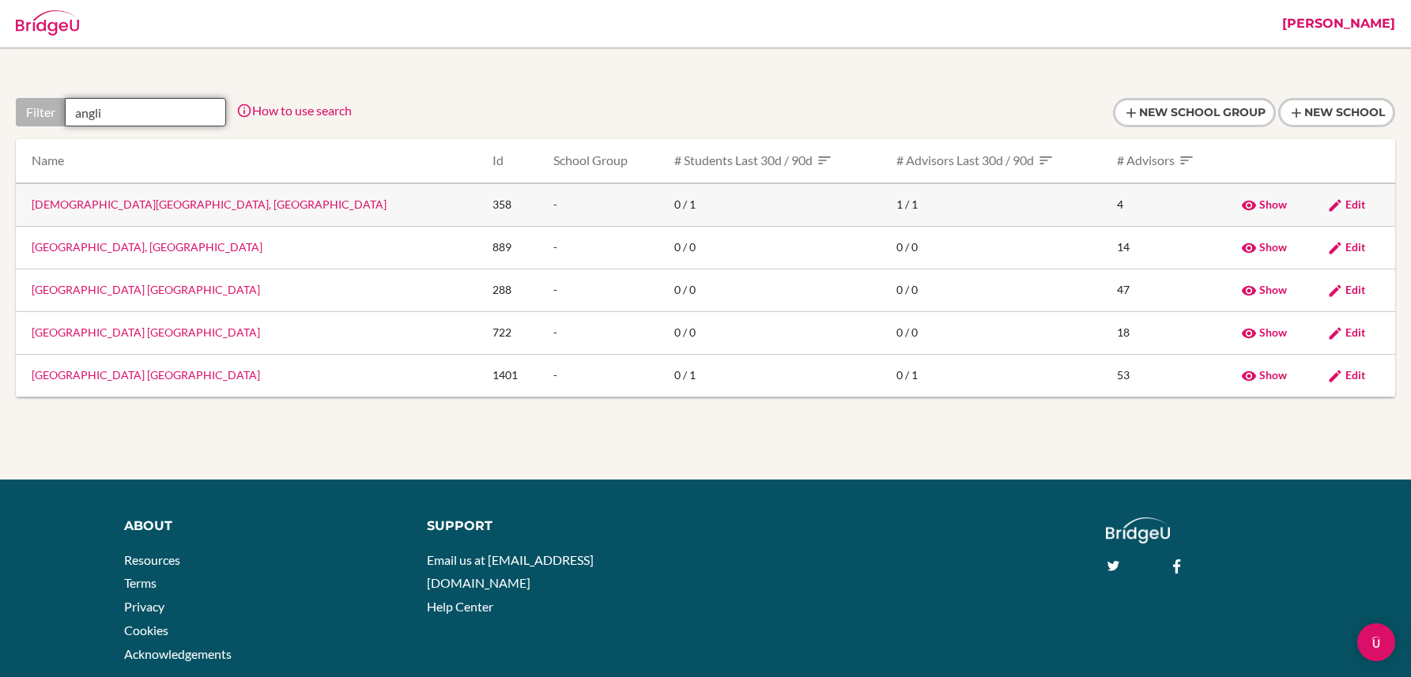
type input "angli"
click at [1347, 202] on span "Edit" at bounding box center [1355, 204] width 20 height 13
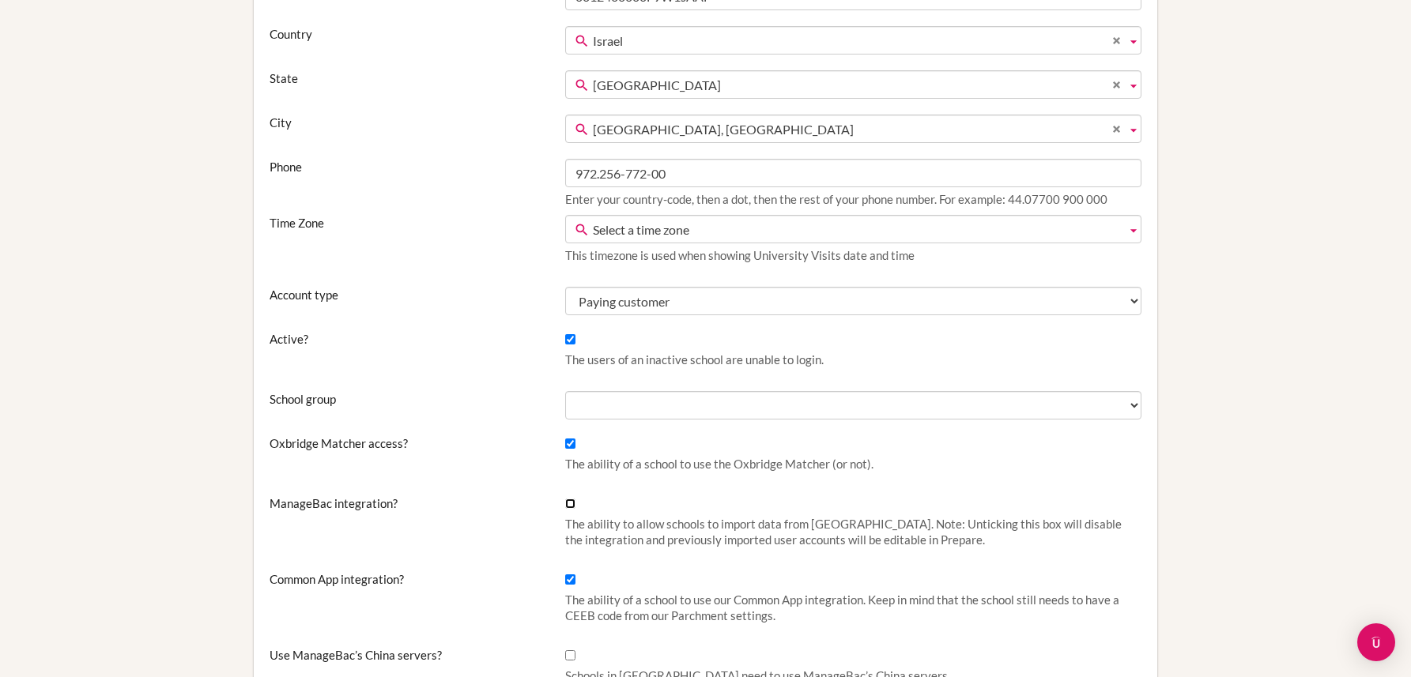
click at [567, 503] on input "ManageBac integration?" at bounding box center [570, 504] width 10 height 10
checkbox input "true"
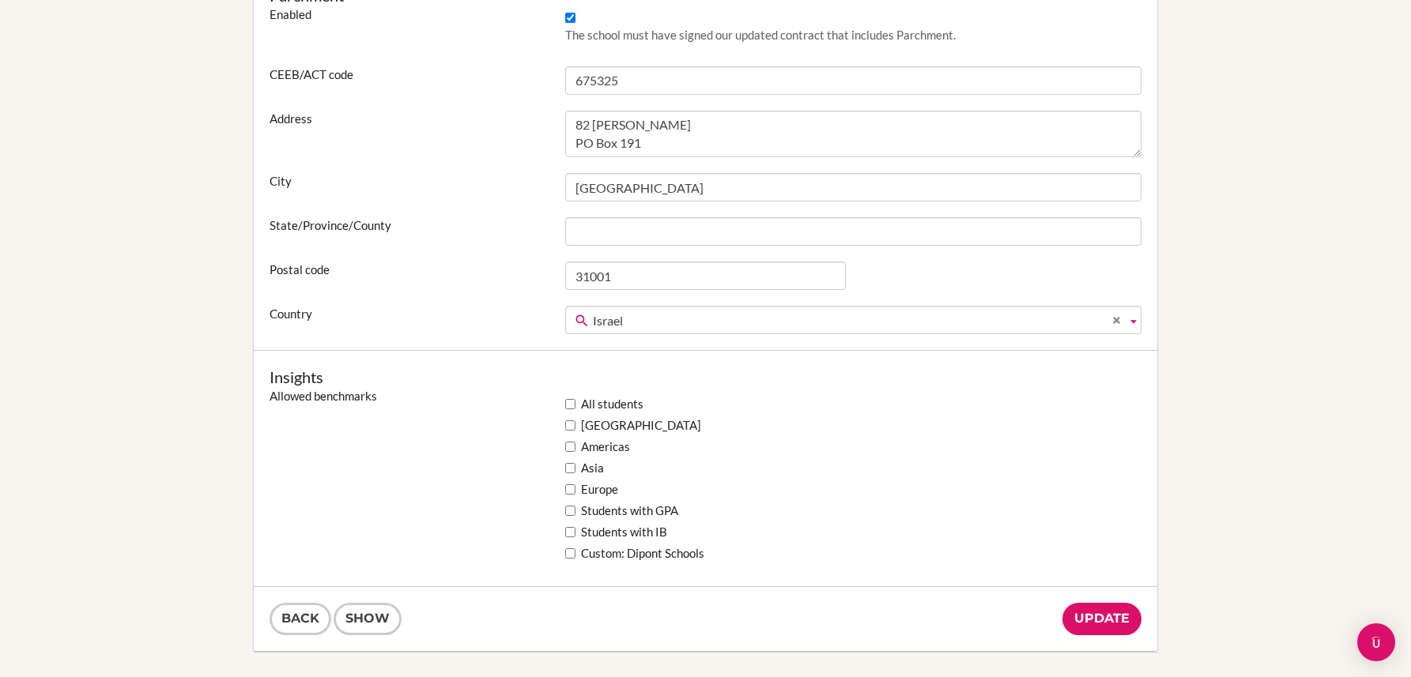
scroll to position [1230, 0]
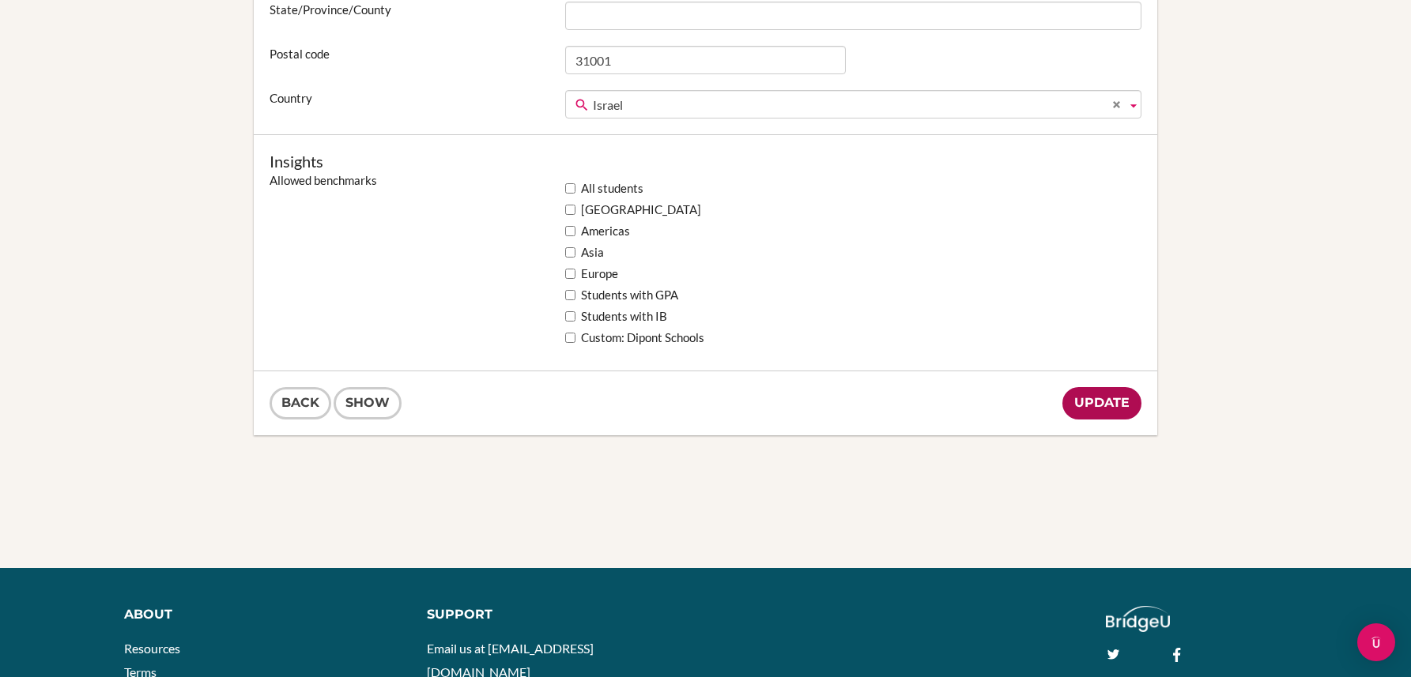
click at [1098, 409] on input "Update" at bounding box center [1101, 403] width 79 height 32
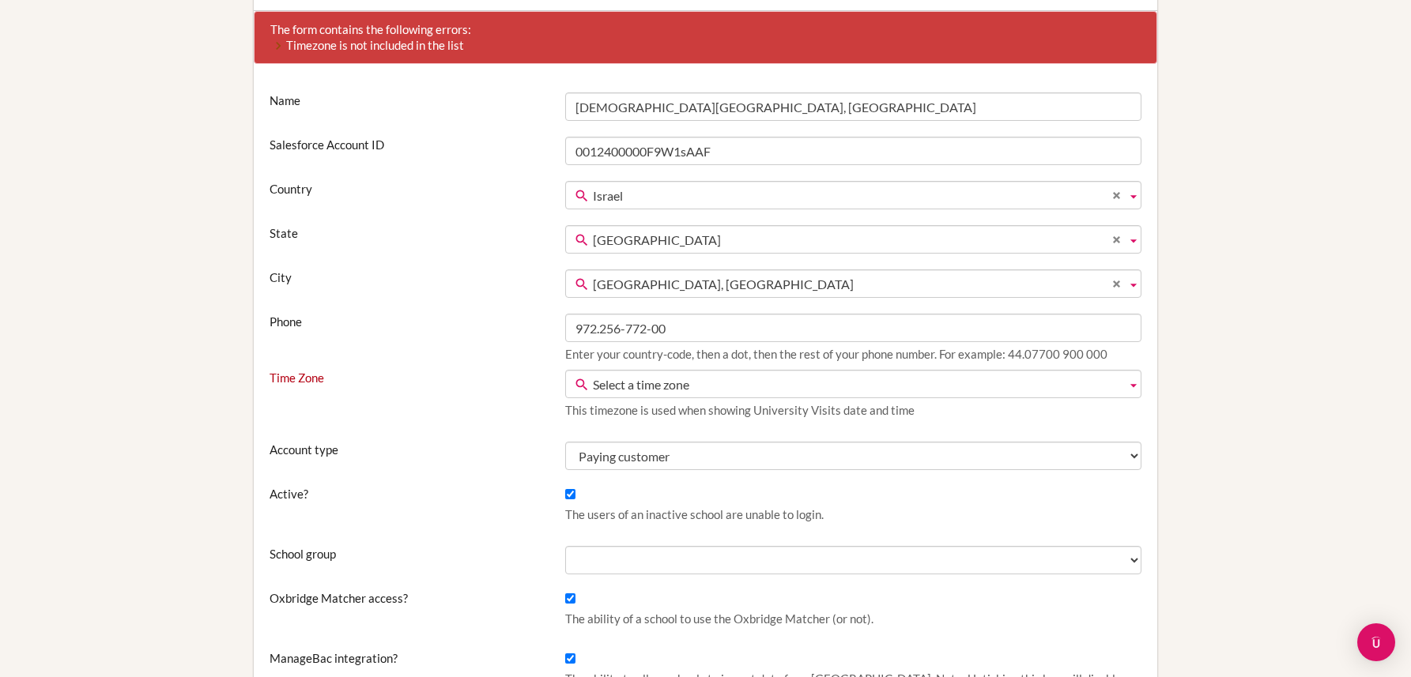
scroll to position [209, 0]
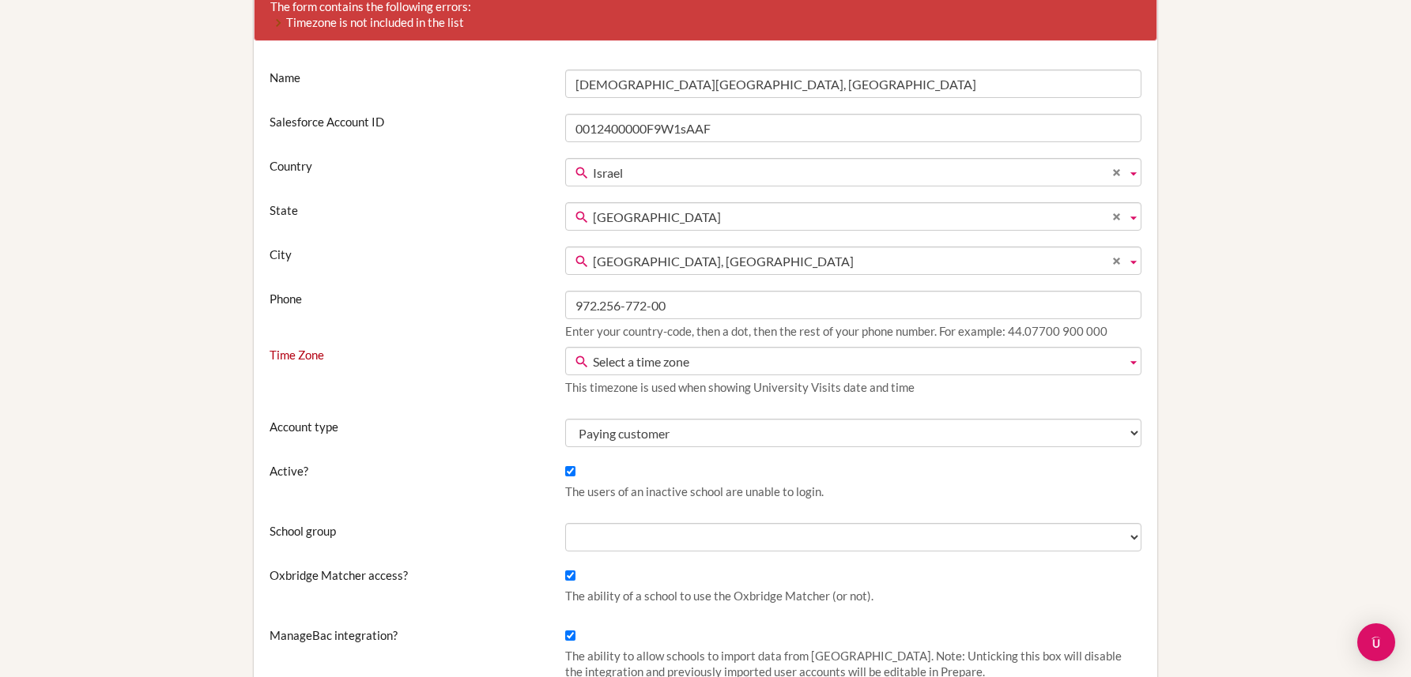
click at [643, 364] on span "Select a time zone" at bounding box center [856, 362] width 527 height 28
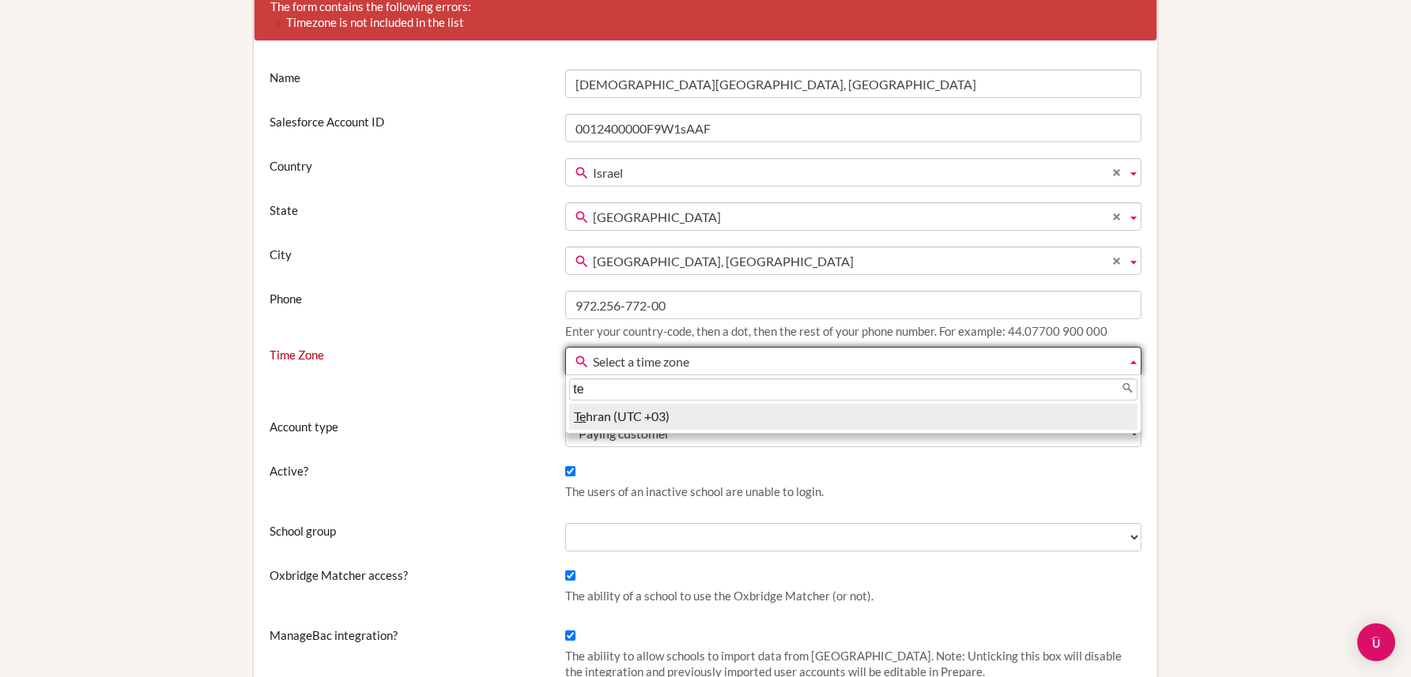
type input "t"
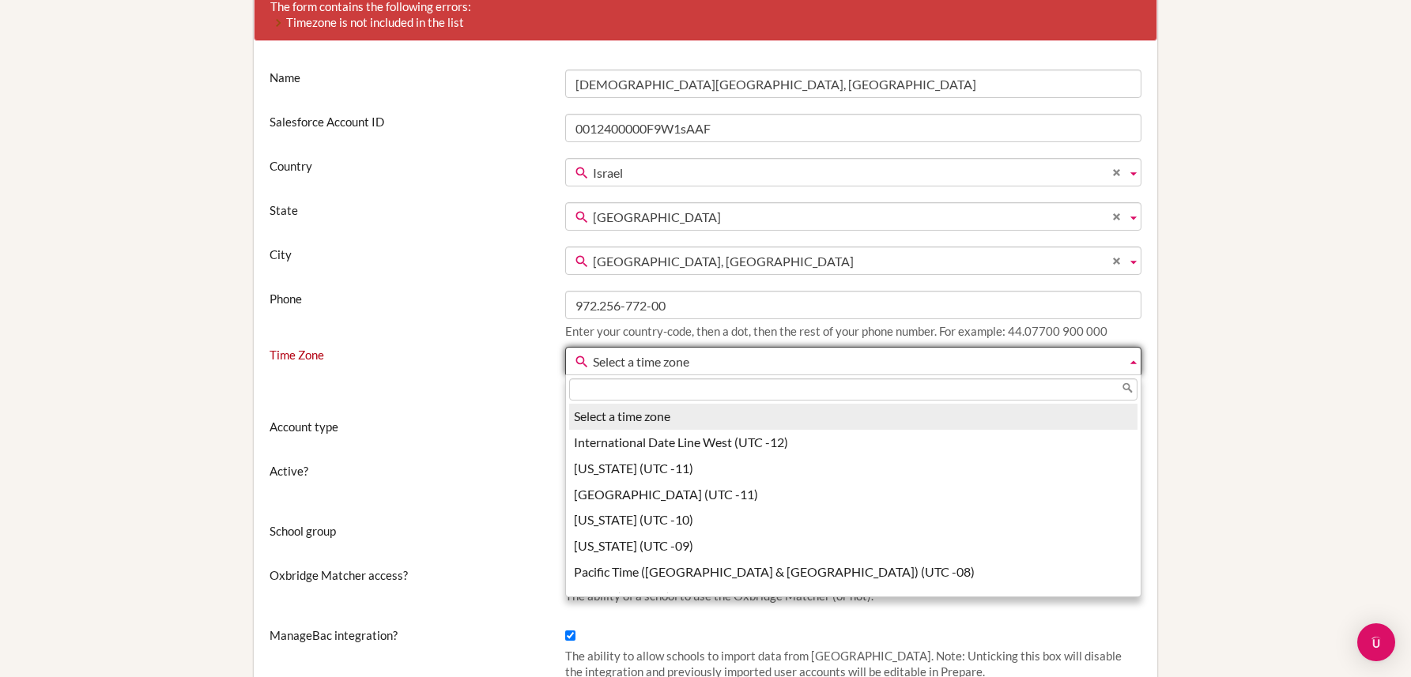
click at [642, 364] on span "Select a time zone" at bounding box center [856, 362] width 527 height 28
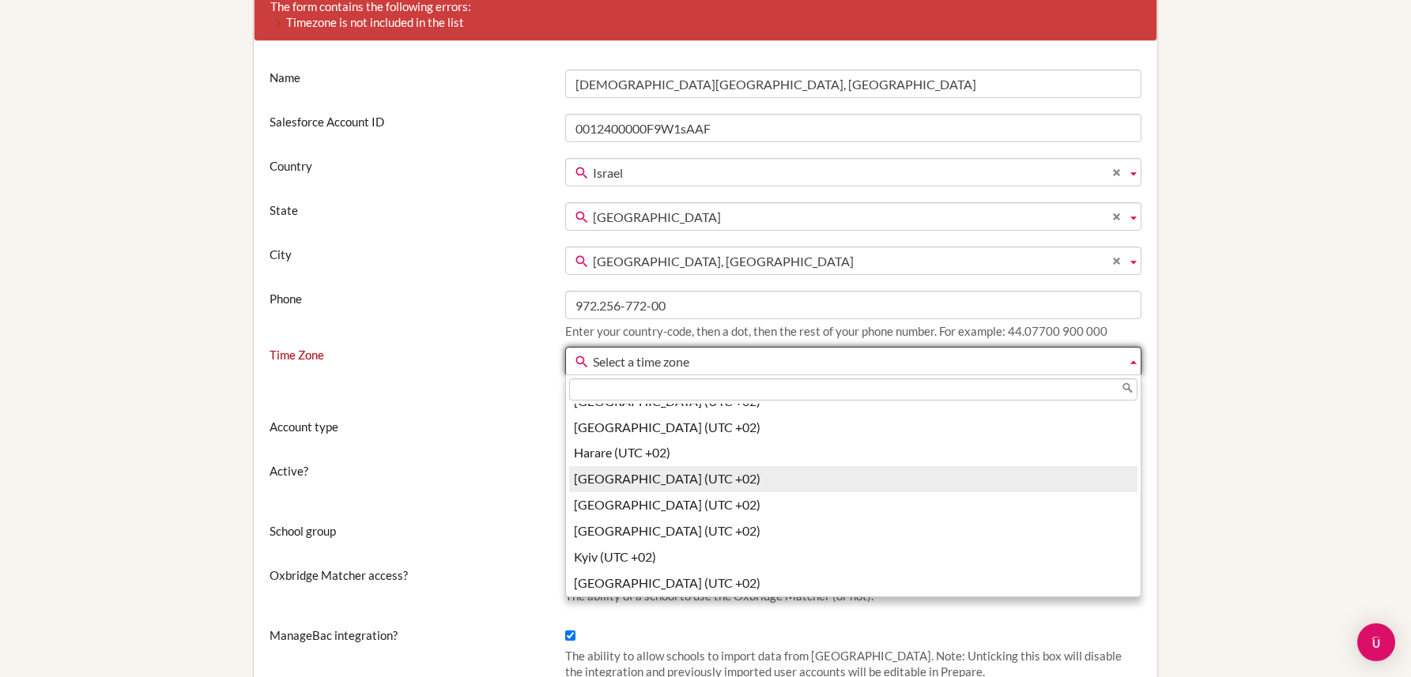
scroll to position [1730, 0]
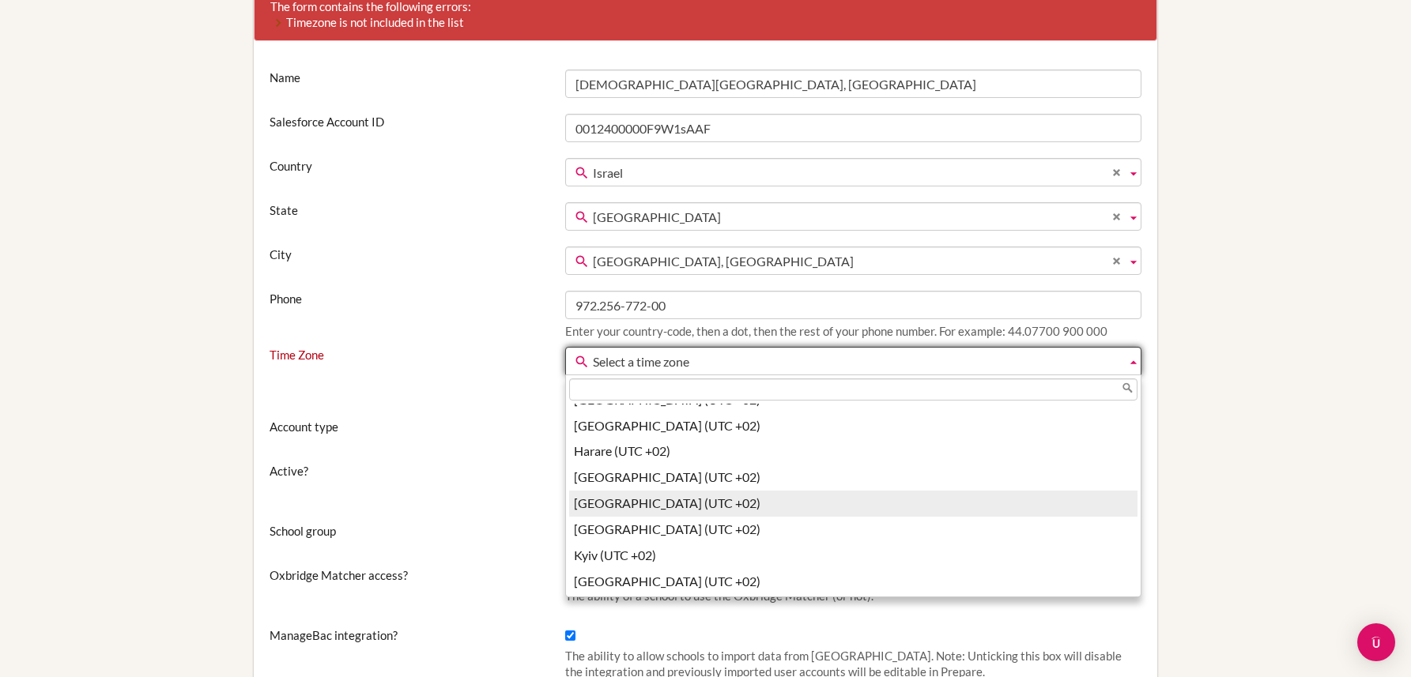
click at [717, 501] on li "[GEOGRAPHIC_DATA] (UTC +02)" at bounding box center [853, 504] width 568 height 26
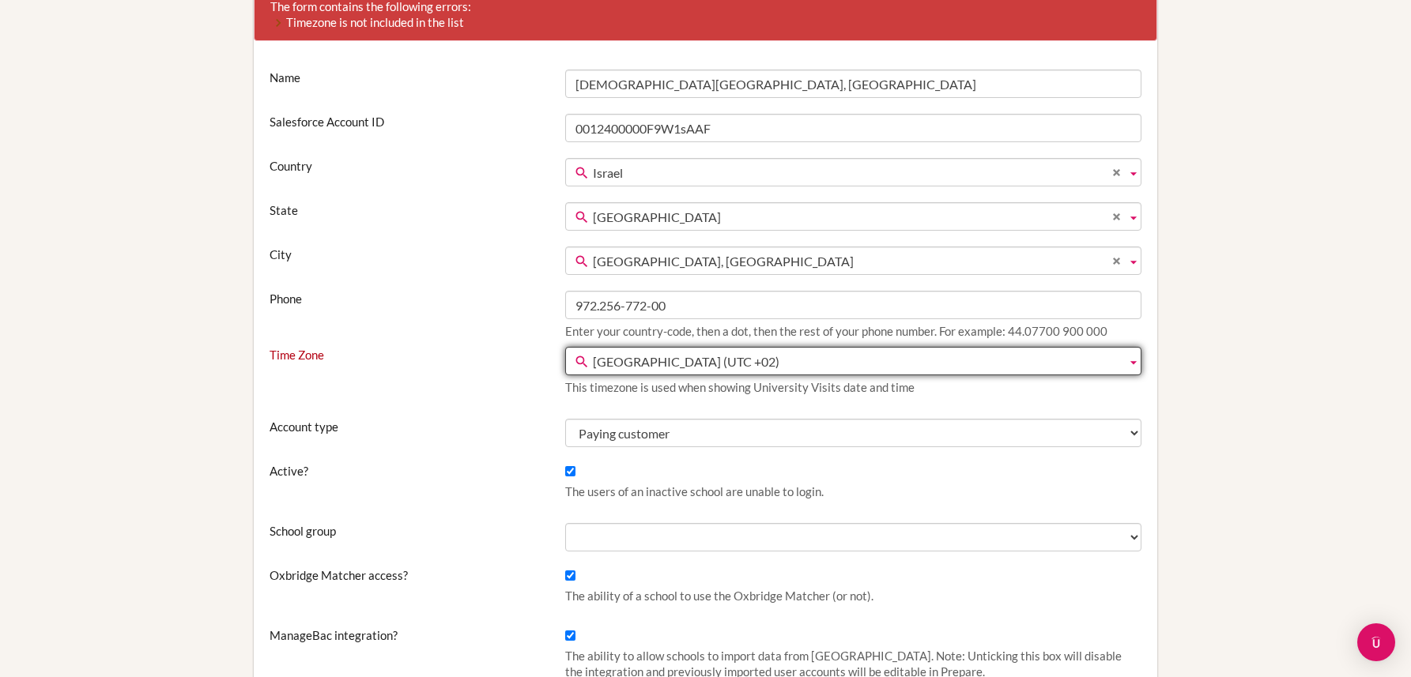
click at [514, 448] on div "Name Anglican International School, Jerusalem Salesforce Account ID 0012400000F…" at bounding box center [705, 447] width 903 height 786
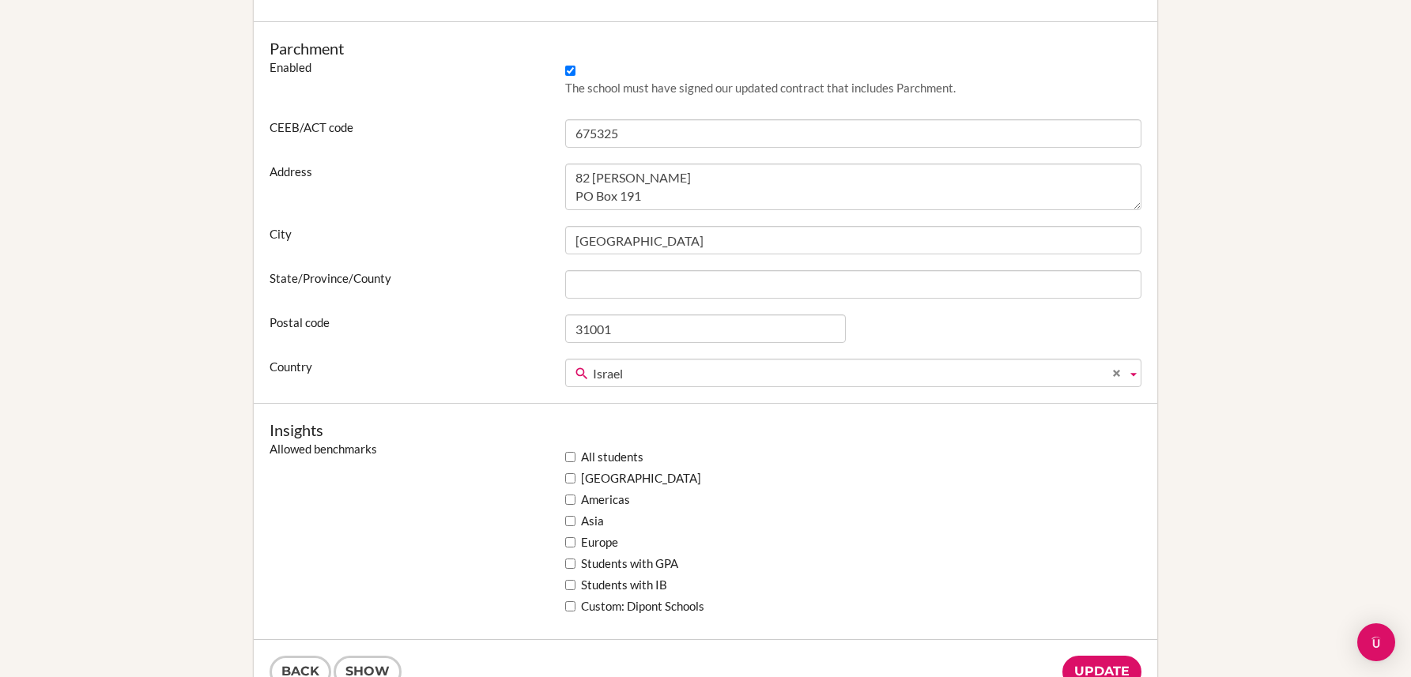
scroll to position [1314, 0]
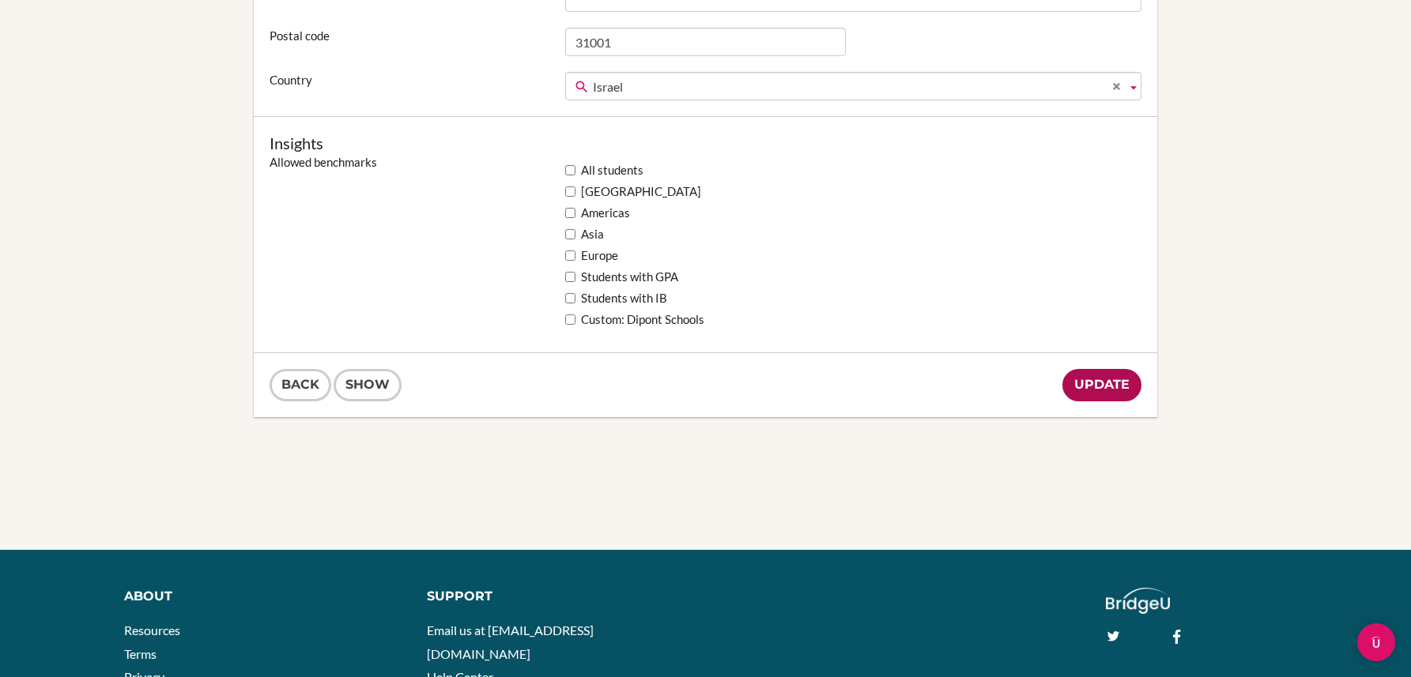
click at [1091, 390] on input "Update" at bounding box center [1101, 385] width 79 height 32
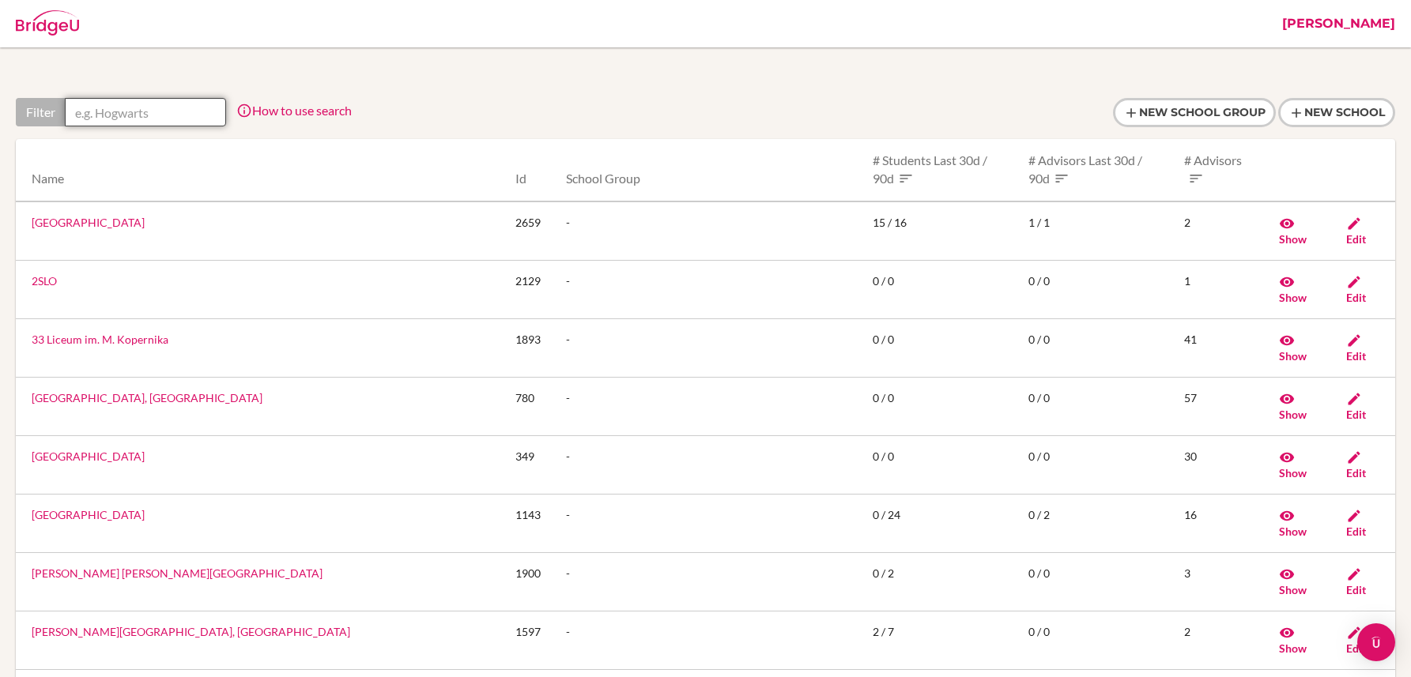
click at [118, 112] on input "text" at bounding box center [145, 112] width 161 height 28
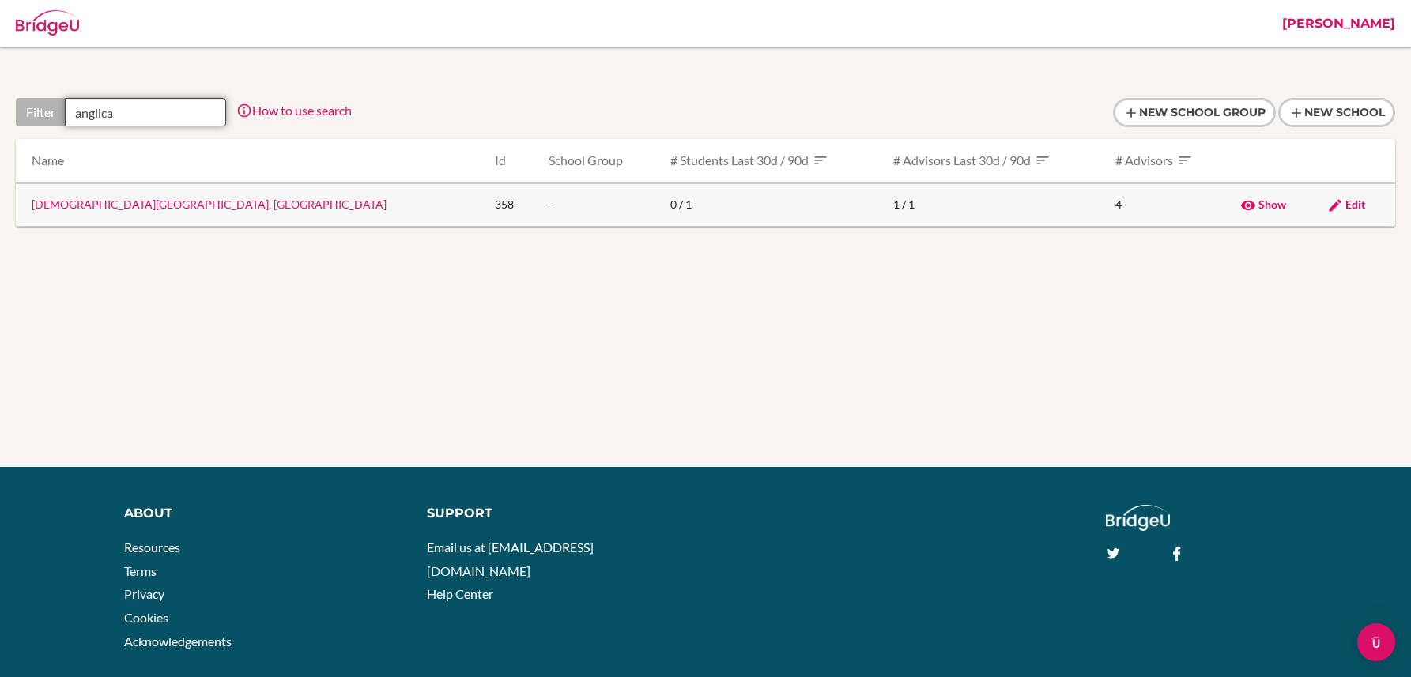
type input "anglica"
click at [1345, 207] on span "Edit" at bounding box center [1355, 204] width 20 height 13
